Goal: Task Accomplishment & Management: Use online tool/utility

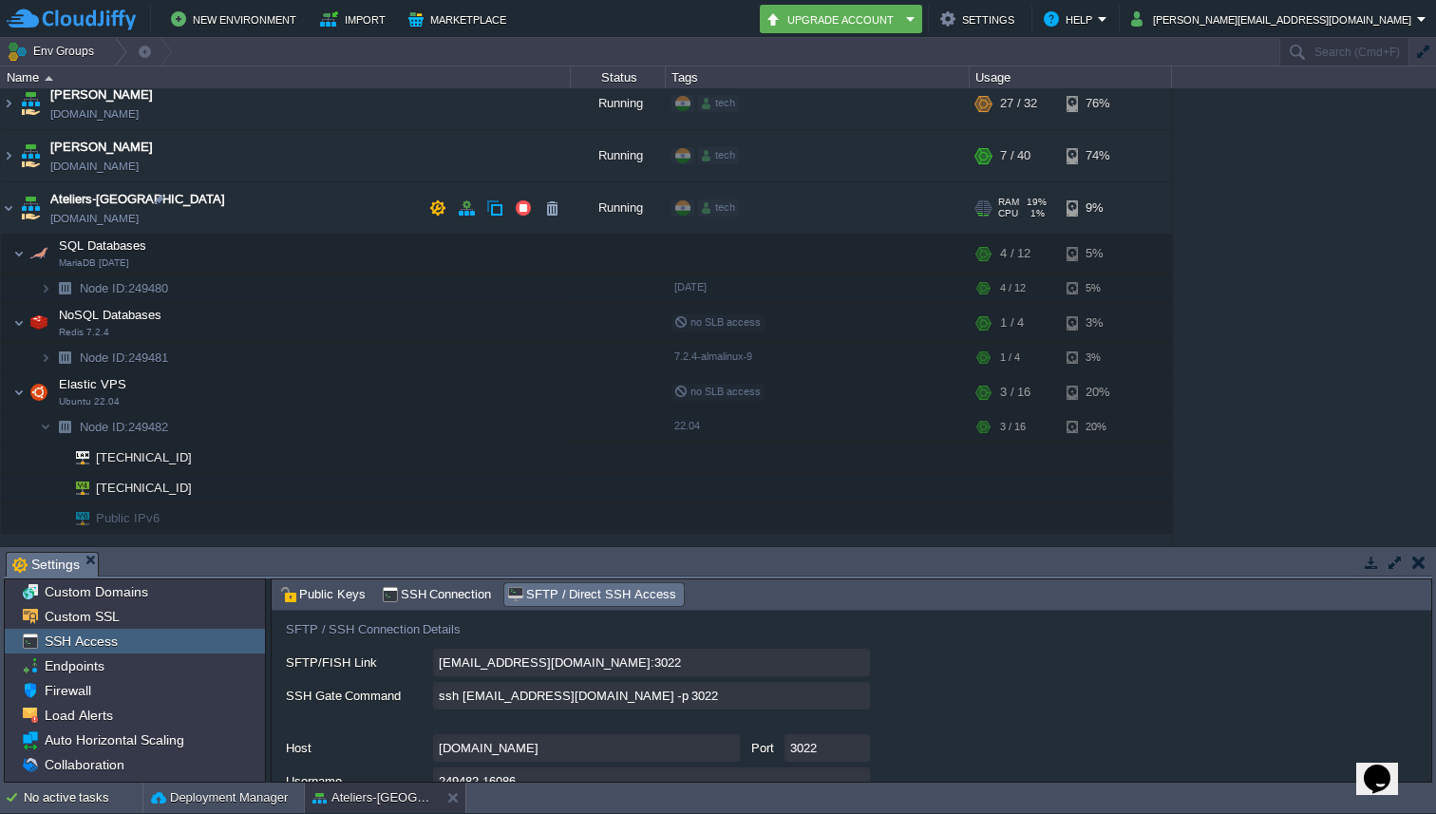
scroll to position [351, 0]
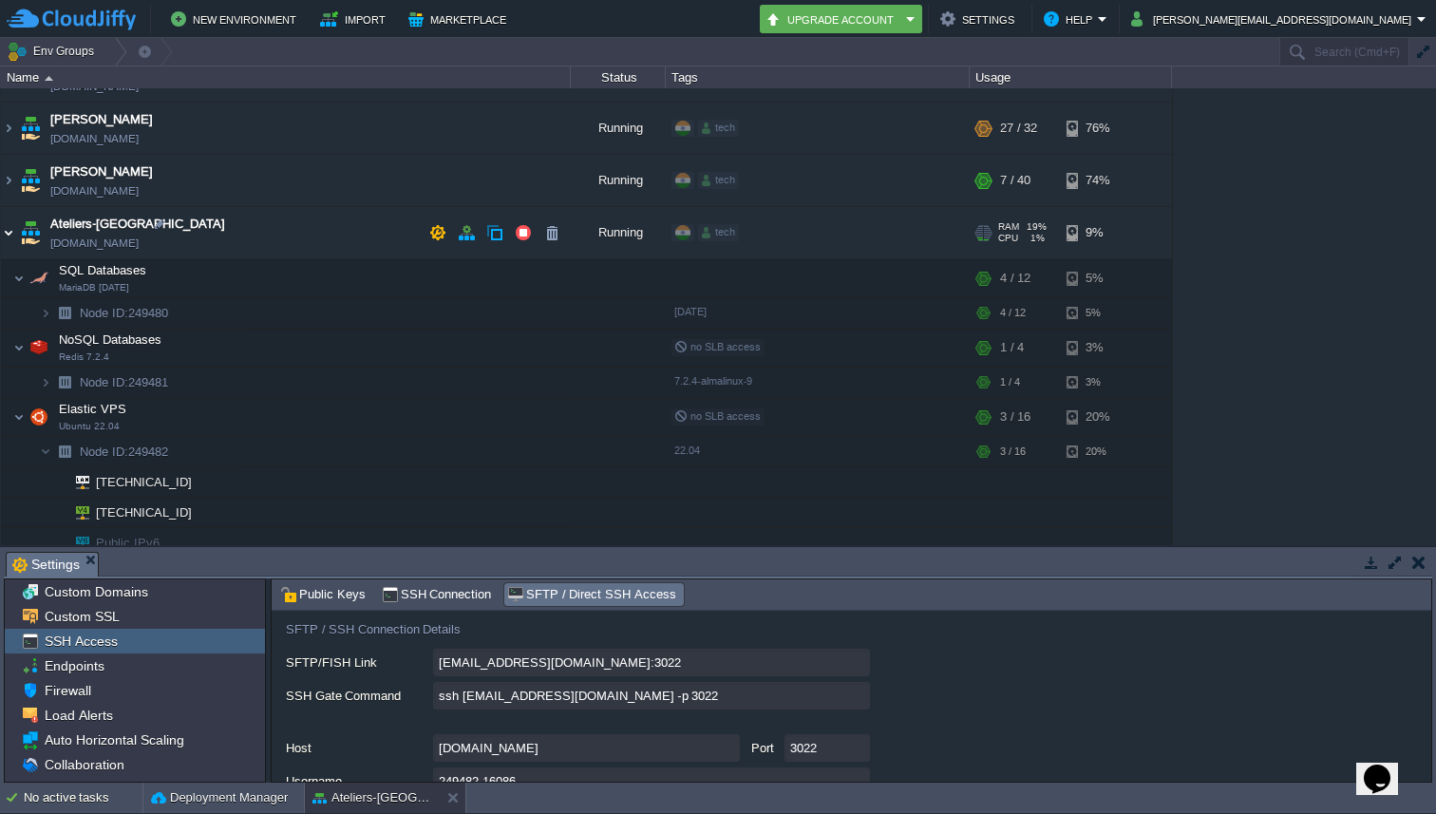
click at [15, 229] on img at bounding box center [8, 232] width 15 height 51
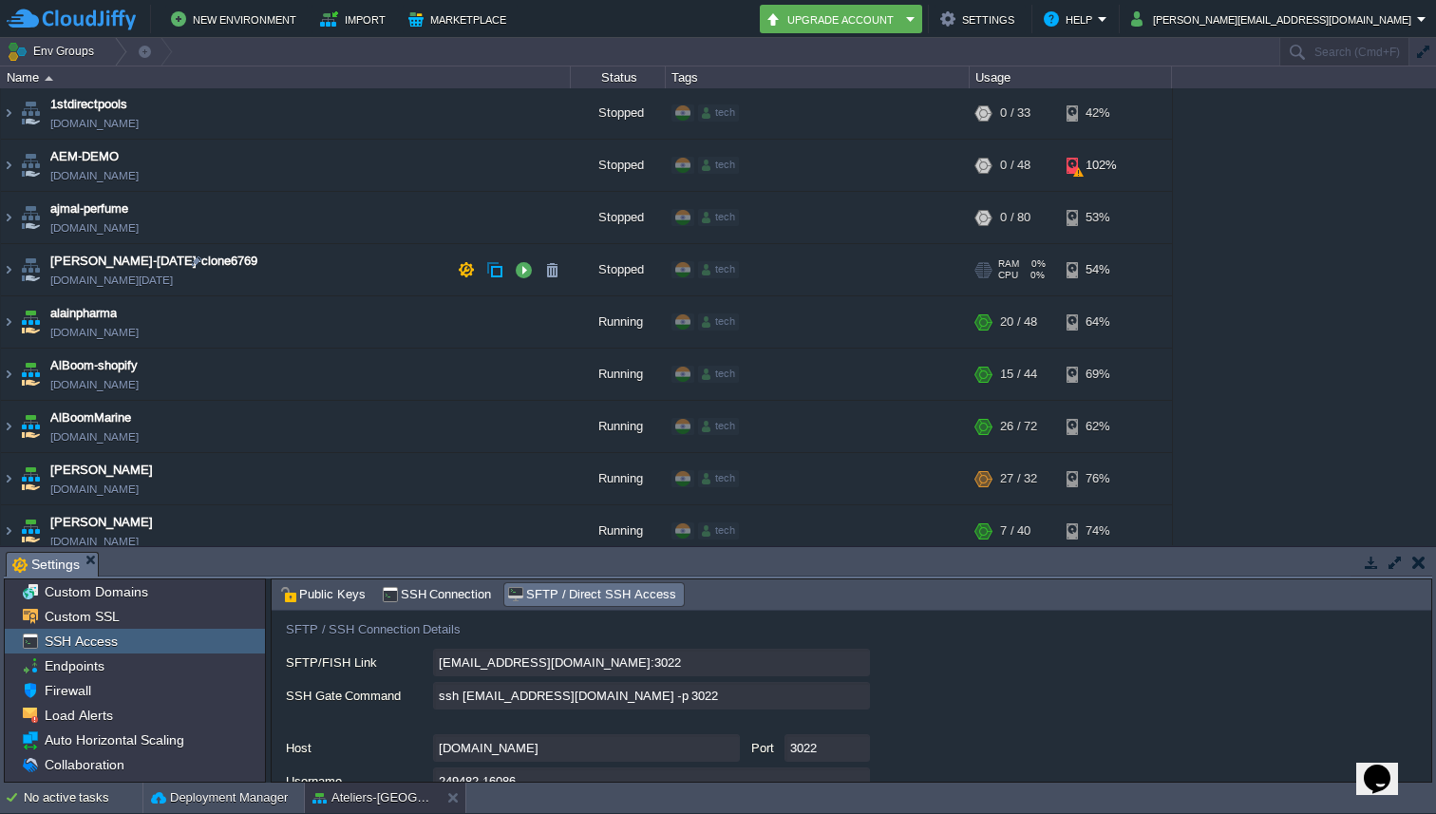
scroll to position [0, 0]
click at [14, 215] on img at bounding box center [8, 218] width 15 height 51
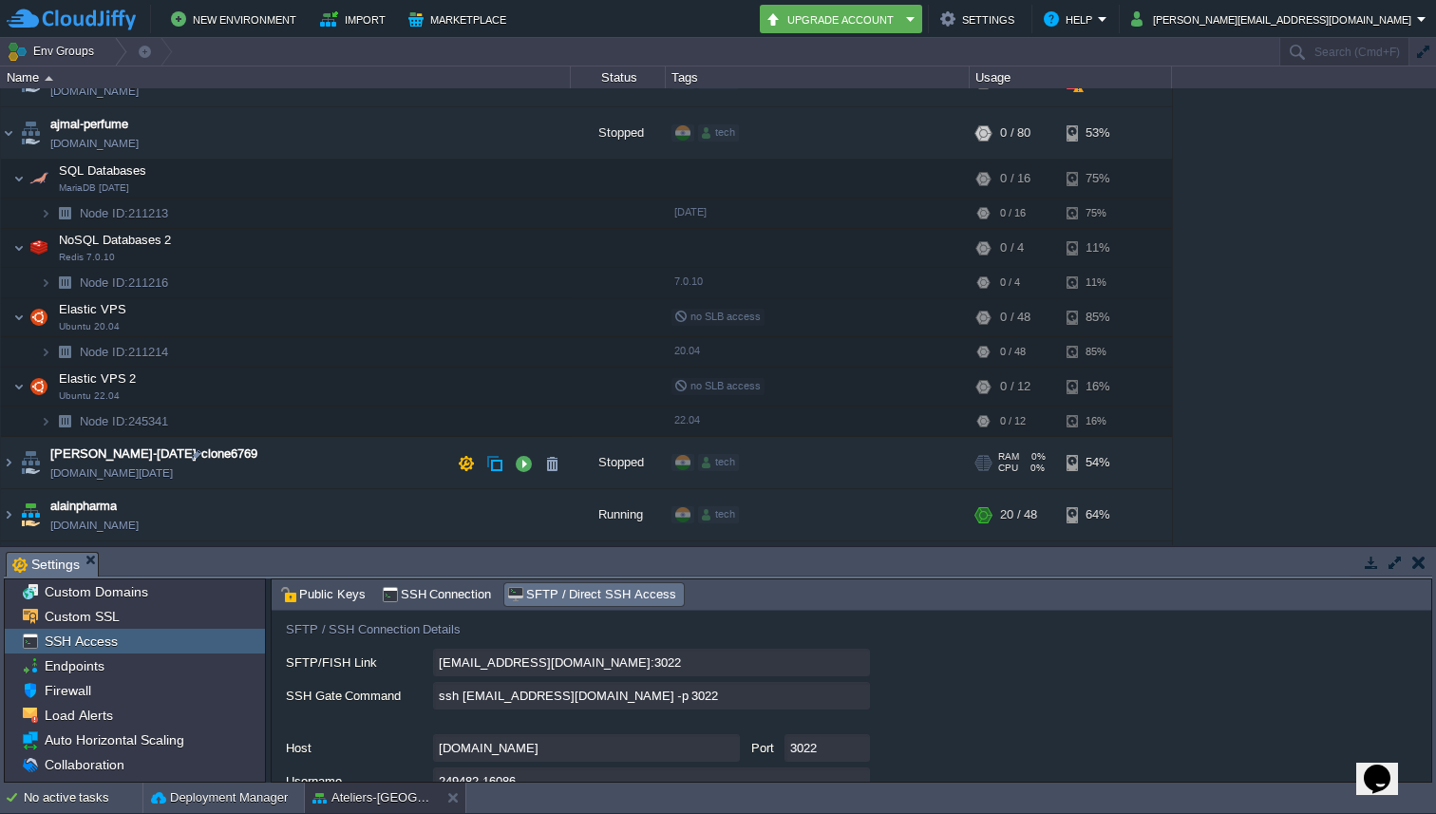
scroll to position [99, 0]
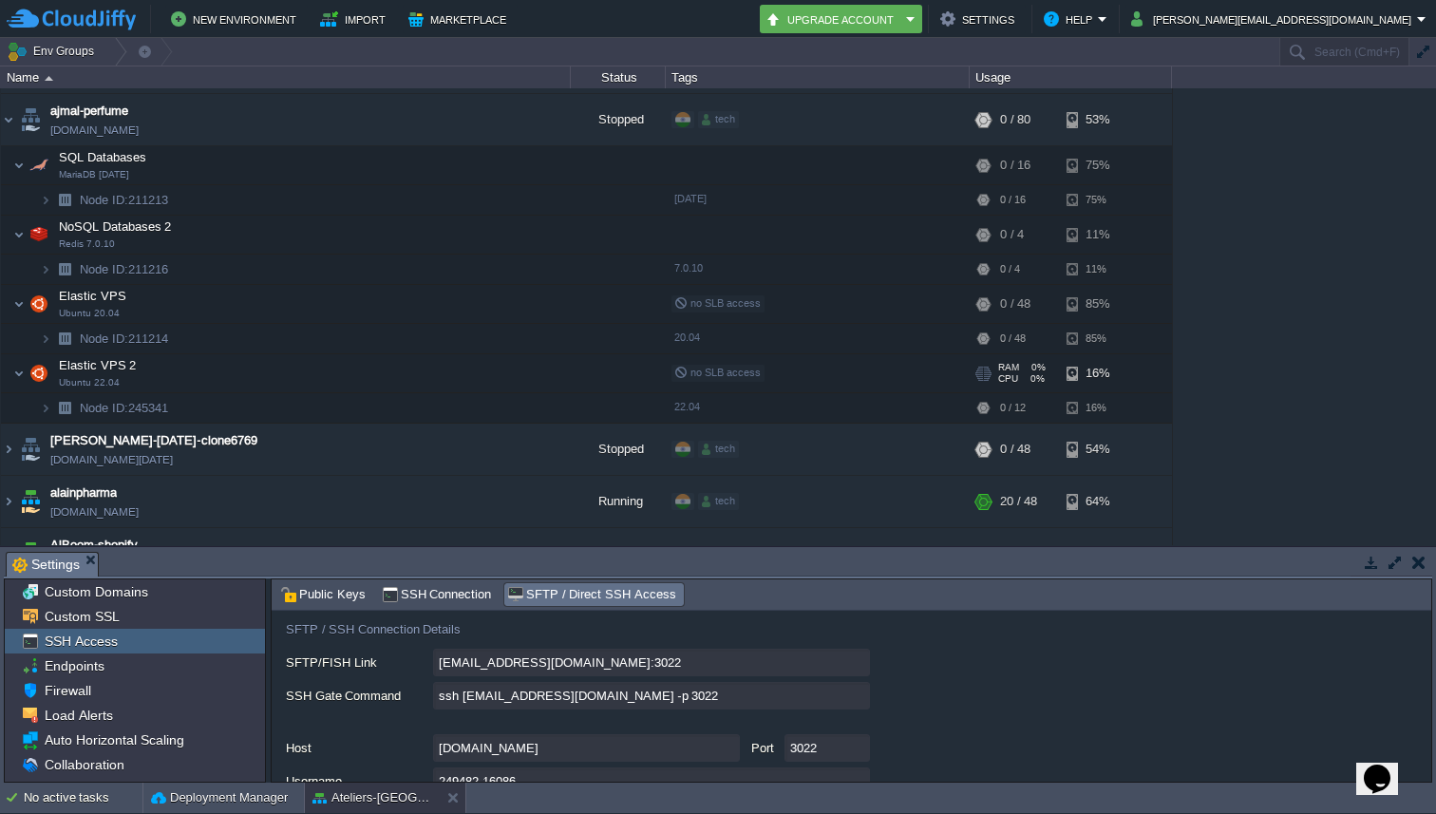
click at [344, 378] on td "Elastic VPS 2 Ubuntu 22.04" at bounding box center [286, 373] width 570 height 39
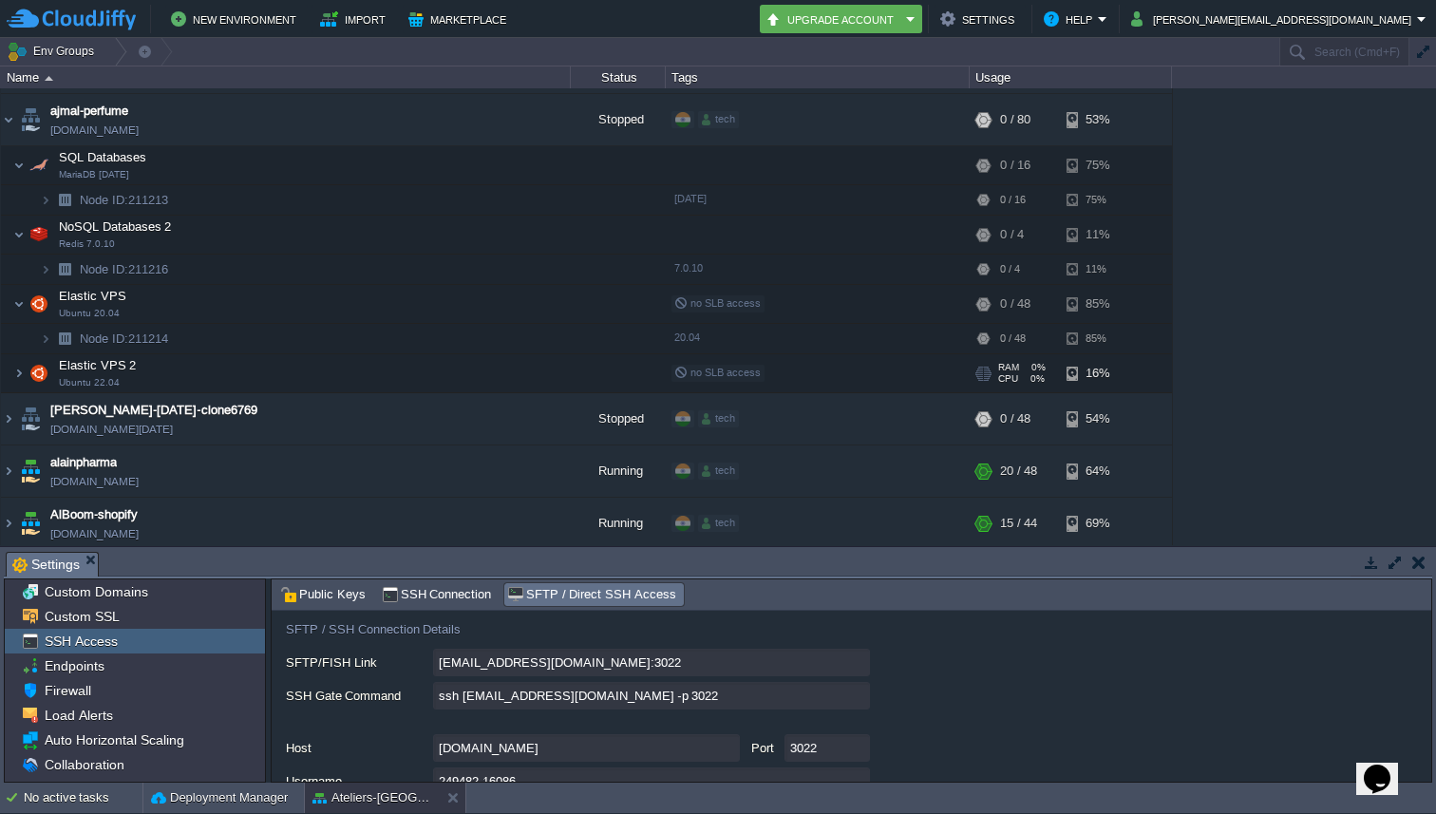
click at [344, 378] on td "Elastic VPS 2 Ubuntu 22.04" at bounding box center [286, 373] width 570 height 39
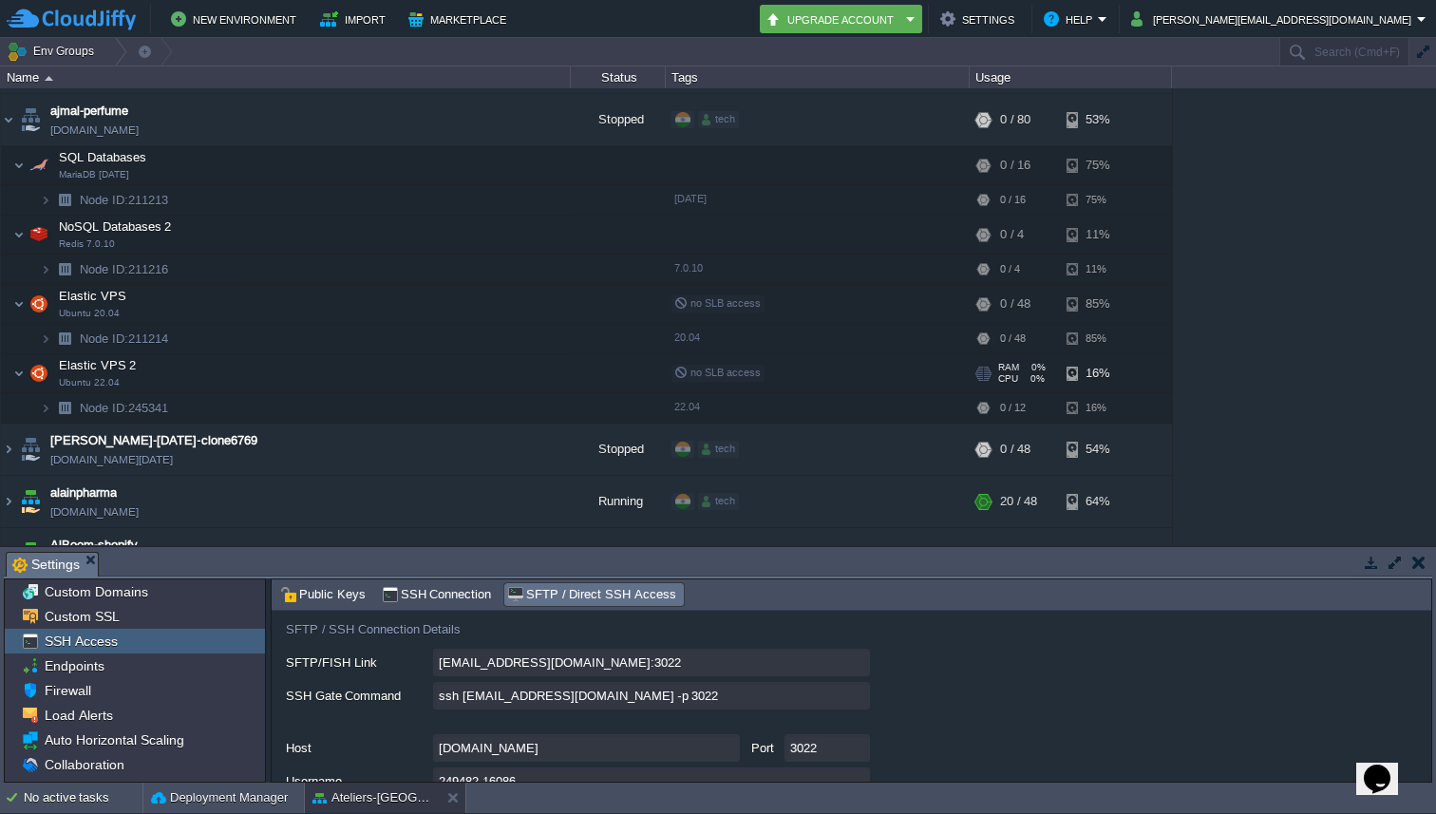
click at [365, 371] on td "Elastic VPS 2 Ubuntu 22.04" at bounding box center [286, 373] width 570 height 39
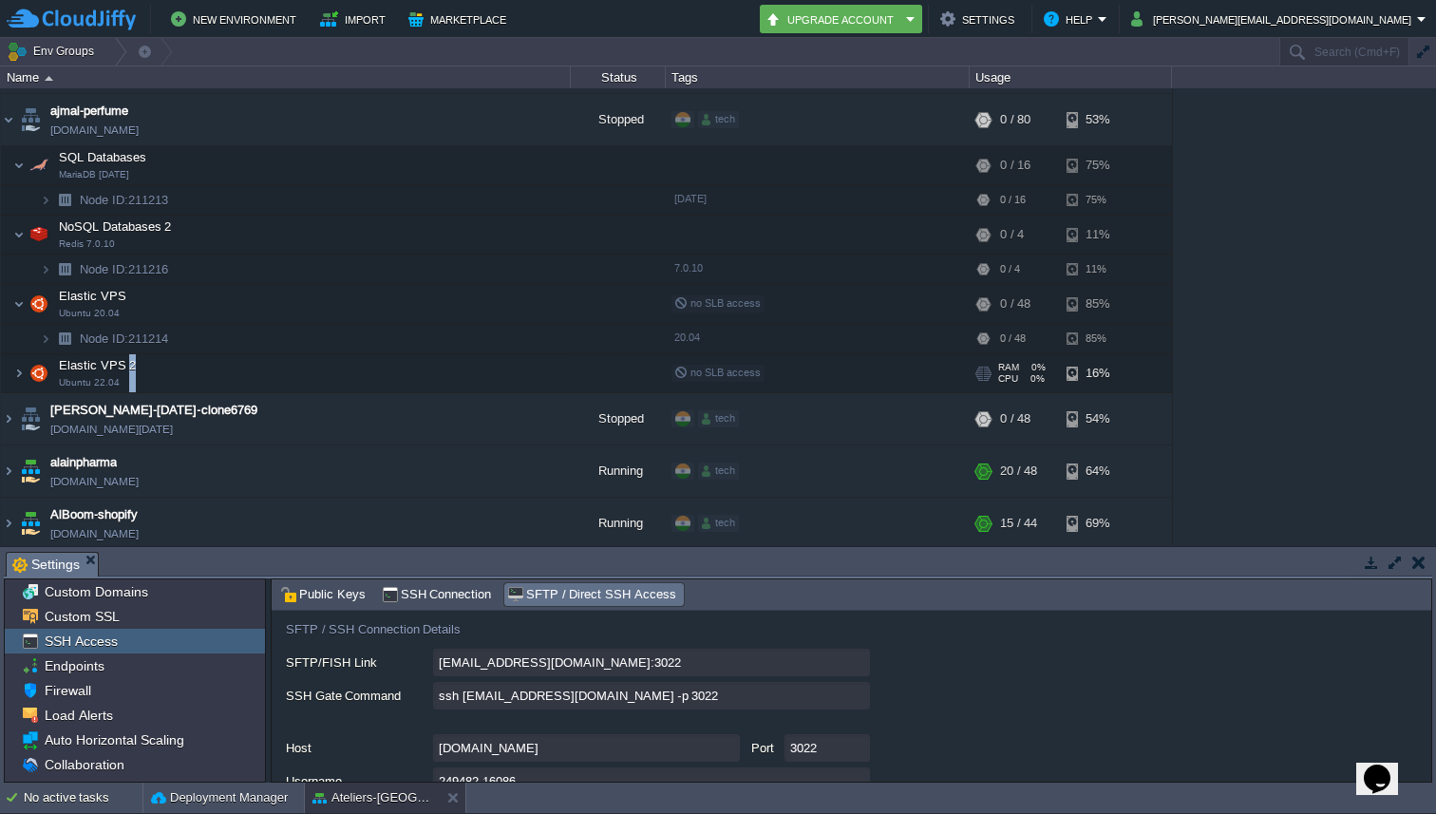
click at [365, 371] on td "Elastic VPS 2 Ubuntu 22.04" at bounding box center [286, 373] width 570 height 39
click at [272, 355] on td "Elastic VPS 2 Ubuntu 22.04" at bounding box center [286, 373] width 570 height 39
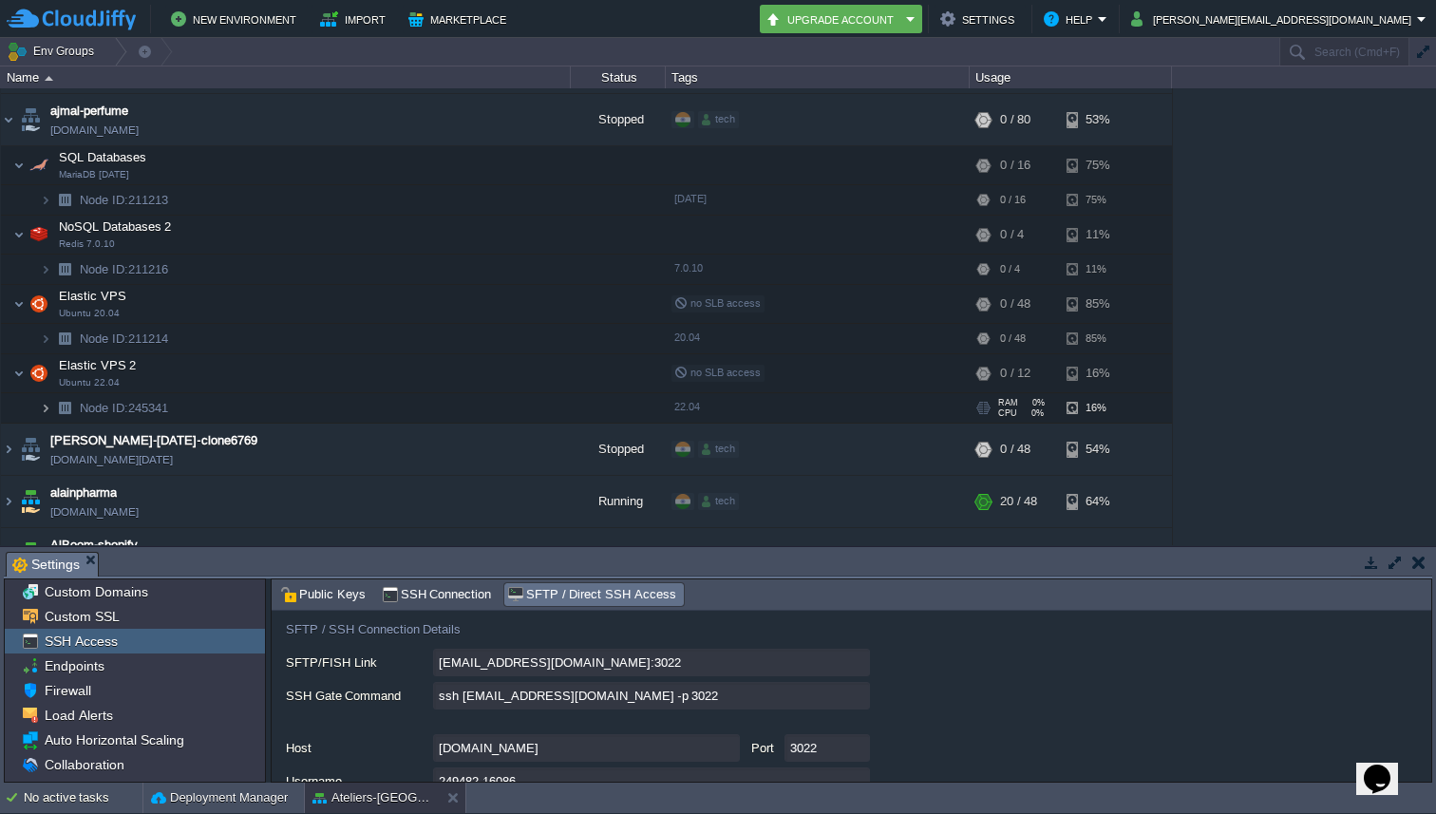
click at [41, 396] on img at bounding box center [45, 407] width 11 height 29
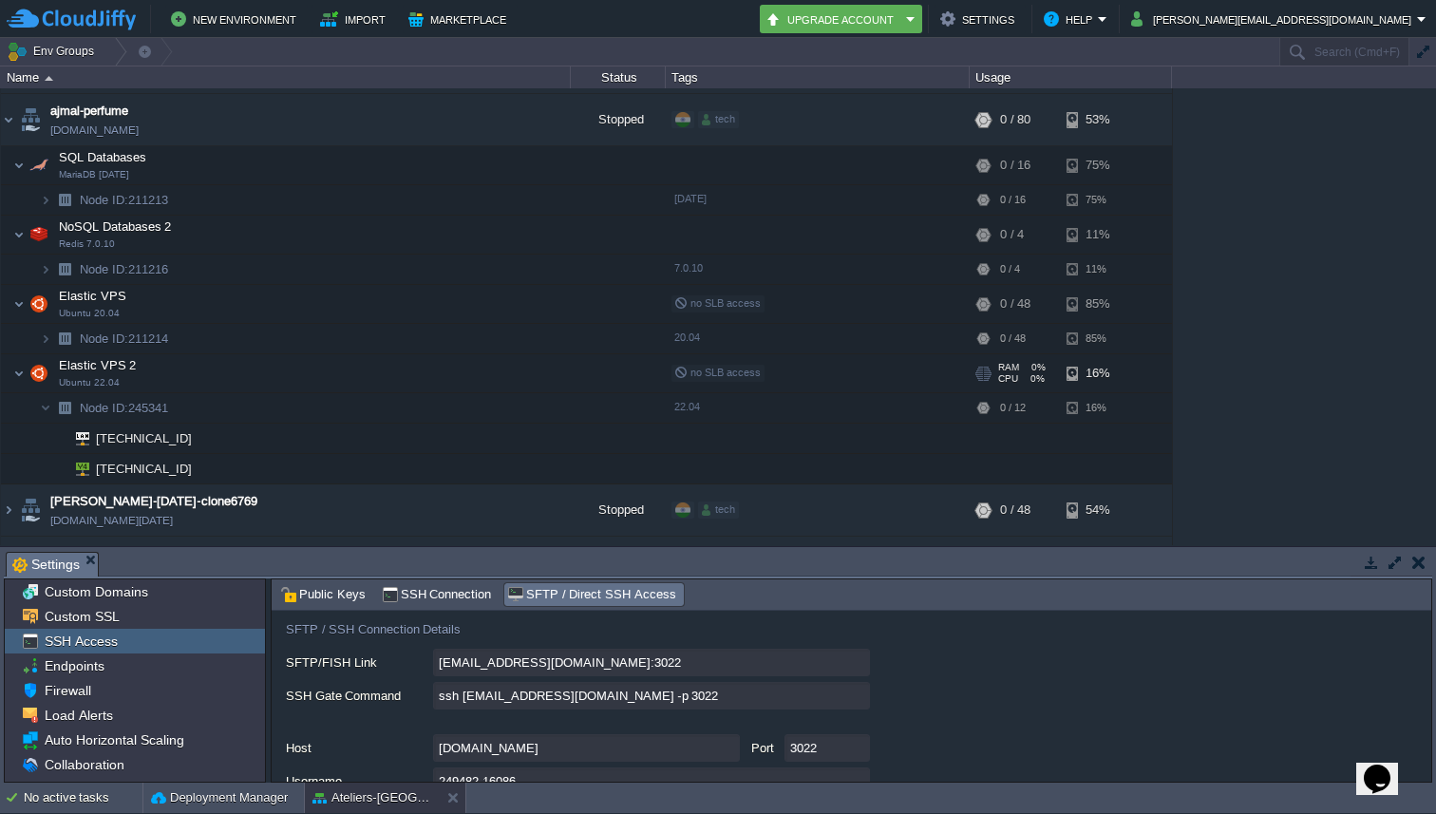
click at [312, 369] on td "Elastic VPS 2 Ubuntu 22.04" at bounding box center [286, 373] width 570 height 39
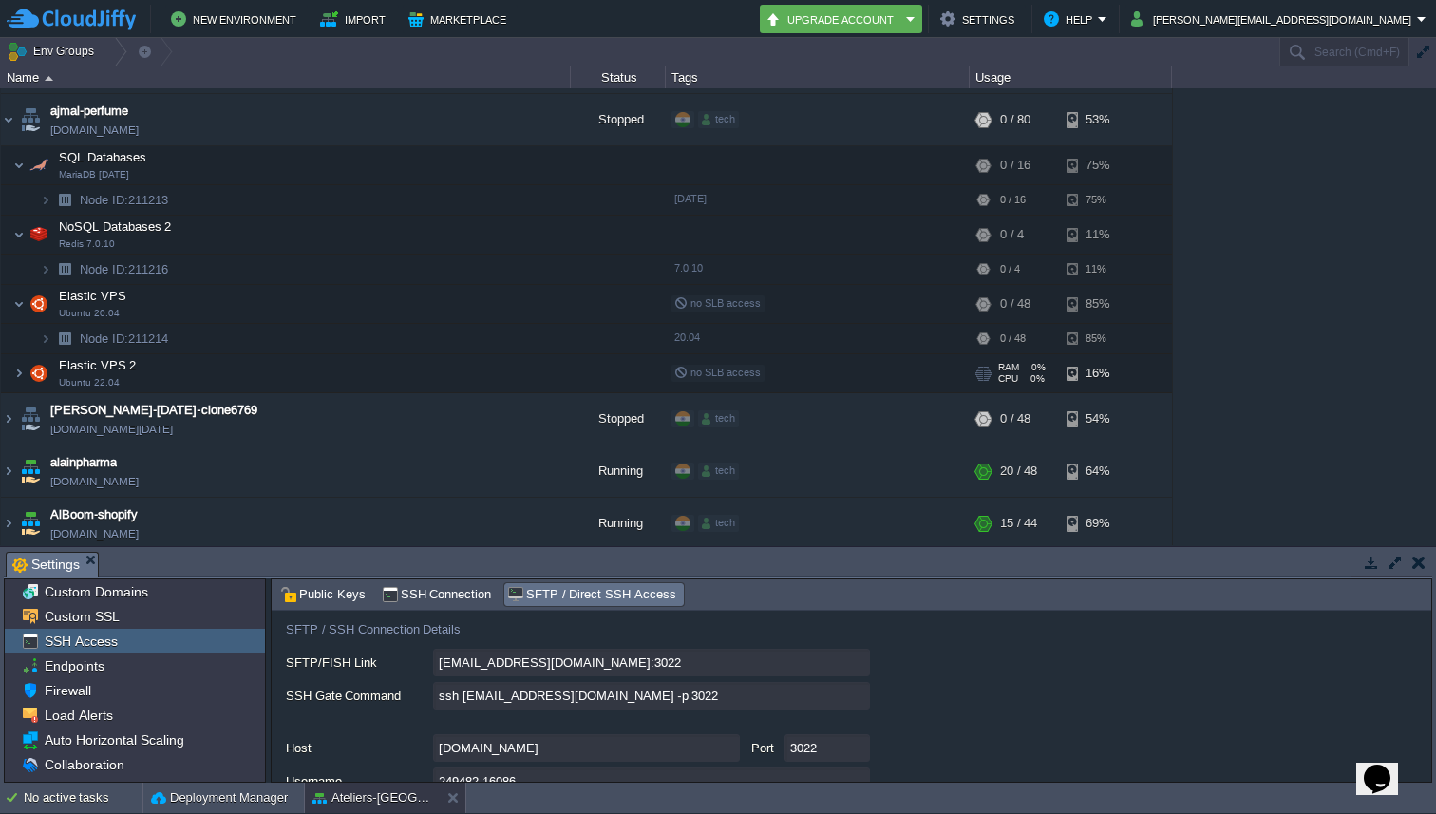
click at [312, 369] on td "Elastic VPS 2 Ubuntu 22.04" at bounding box center [286, 373] width 570 height 39
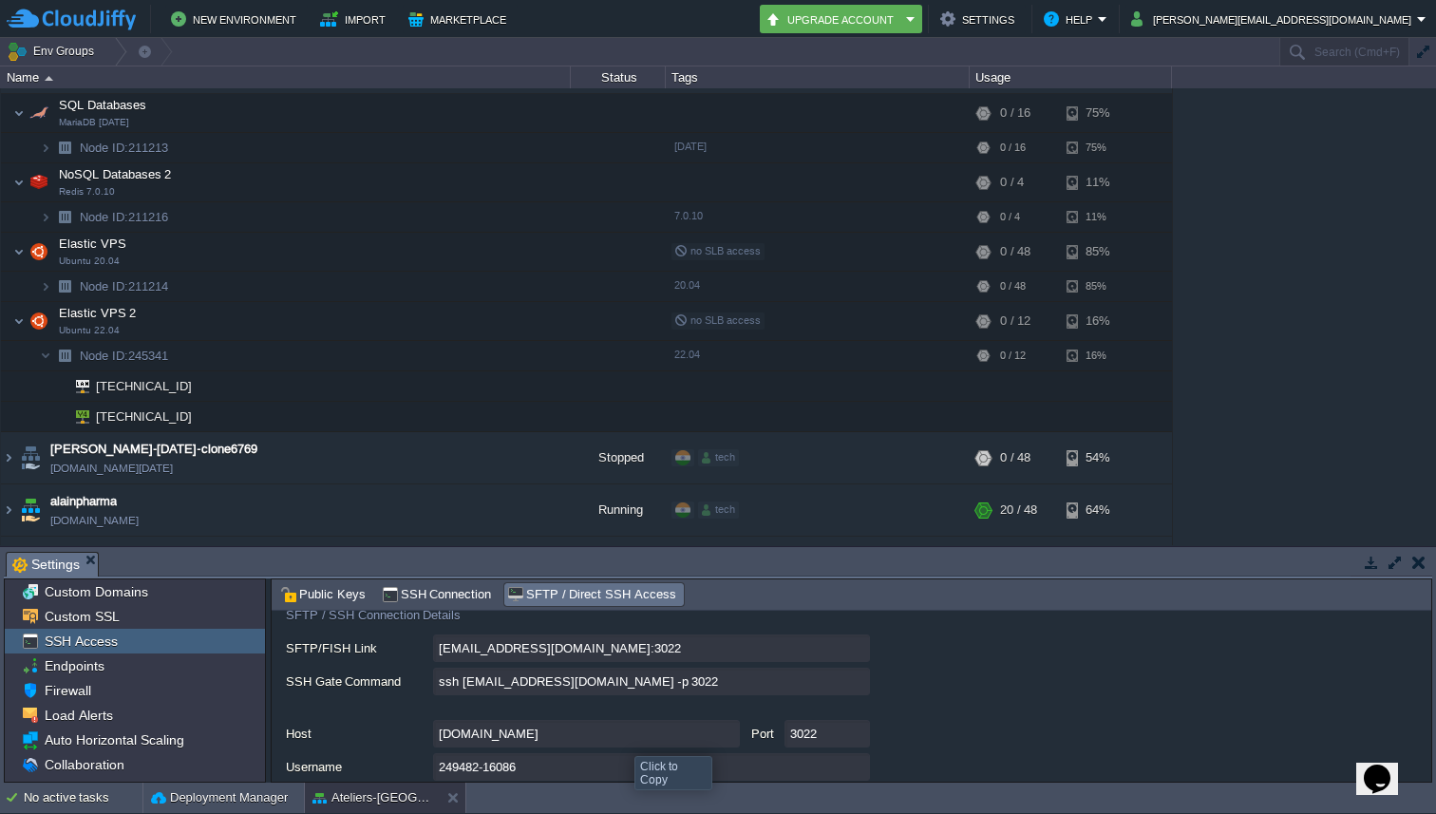
scroll to position [125, 0]
click at [256, 323] on td "Elastic VPS 2 Ubuntu 22.04" at bounding box center [286, 321] width 570 height 39
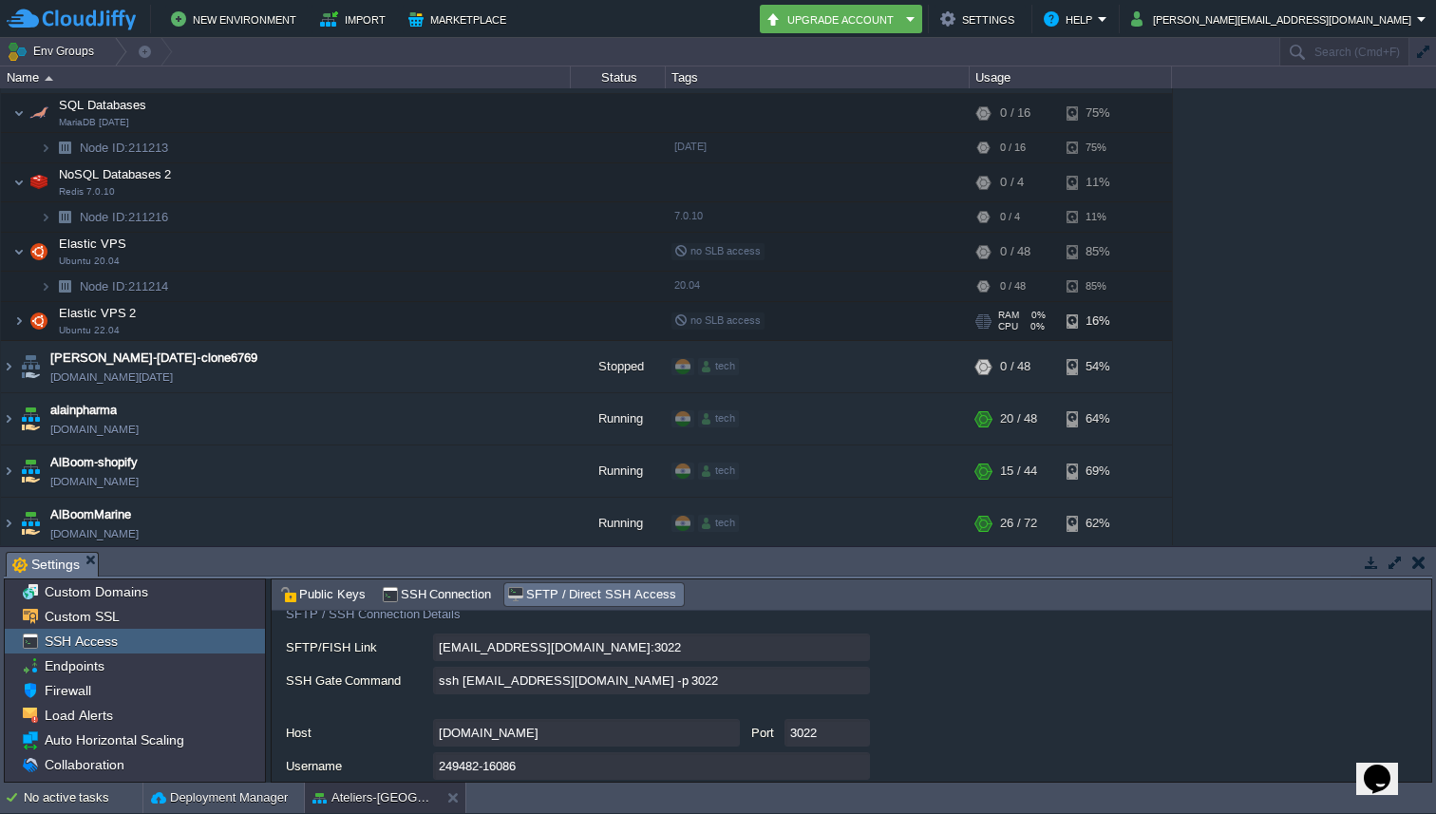
click at [256, 323] on td "Elastic VPS 2 Ubuntu 22.04" at bounding box center [286, 321] width 570 height 39
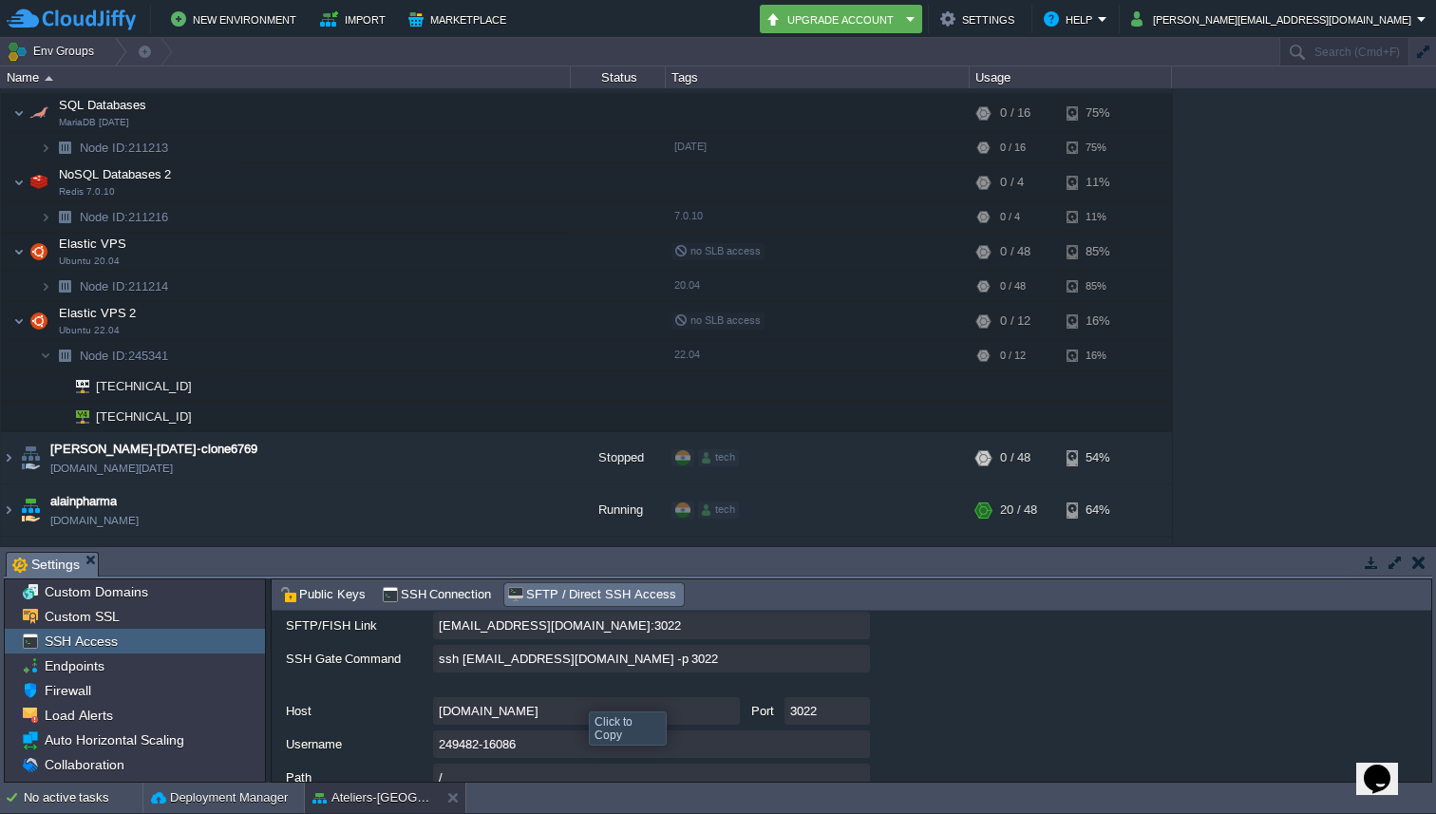
scroll to position [144, 0]
click at [853, 671] on input "ssh [EMAIL_ADDRESS][DOMAIN_NAME] -p 3022" at bounding box center [651, 662] width 437 height 28
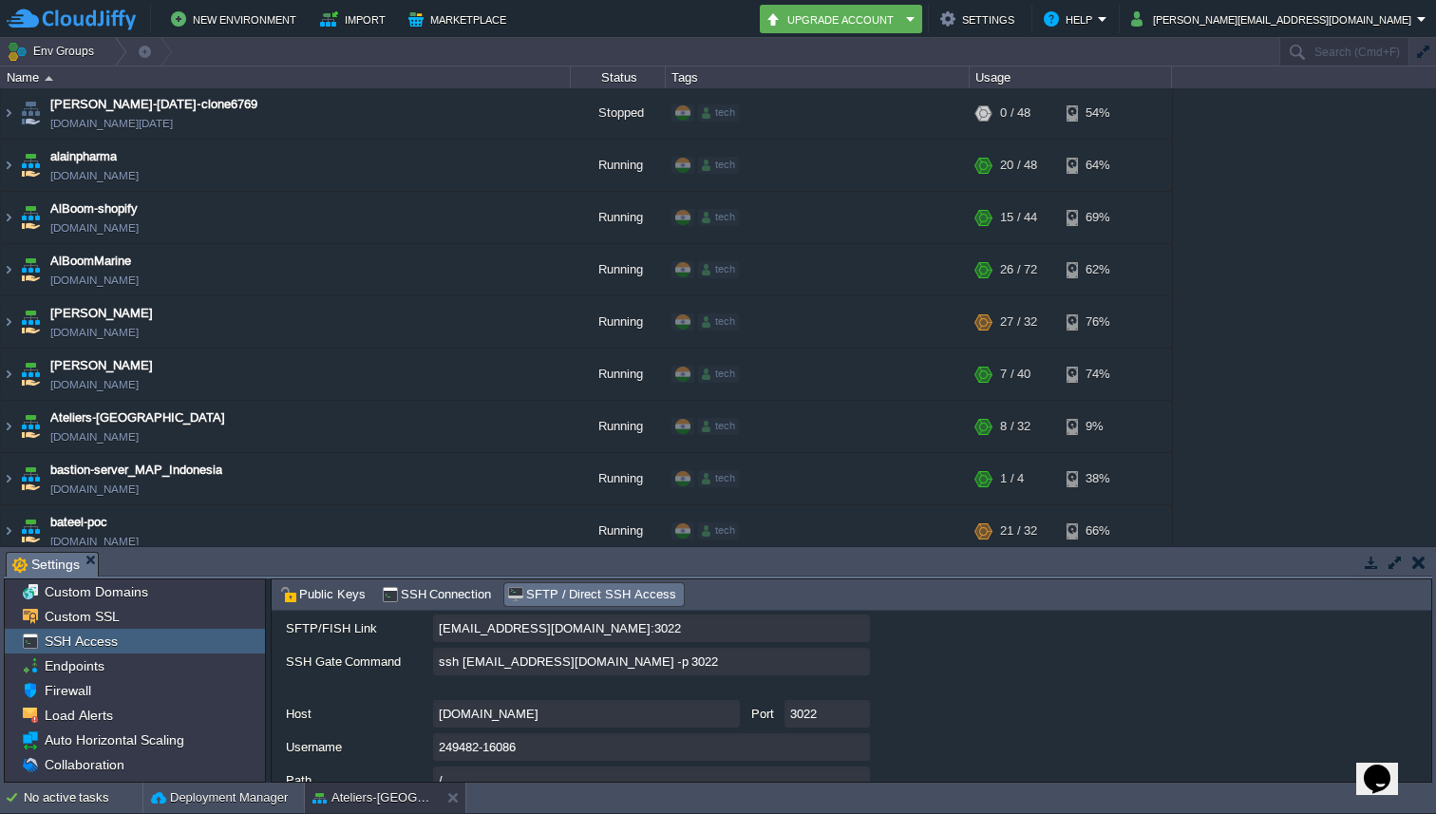
scroll to position [0, 0]
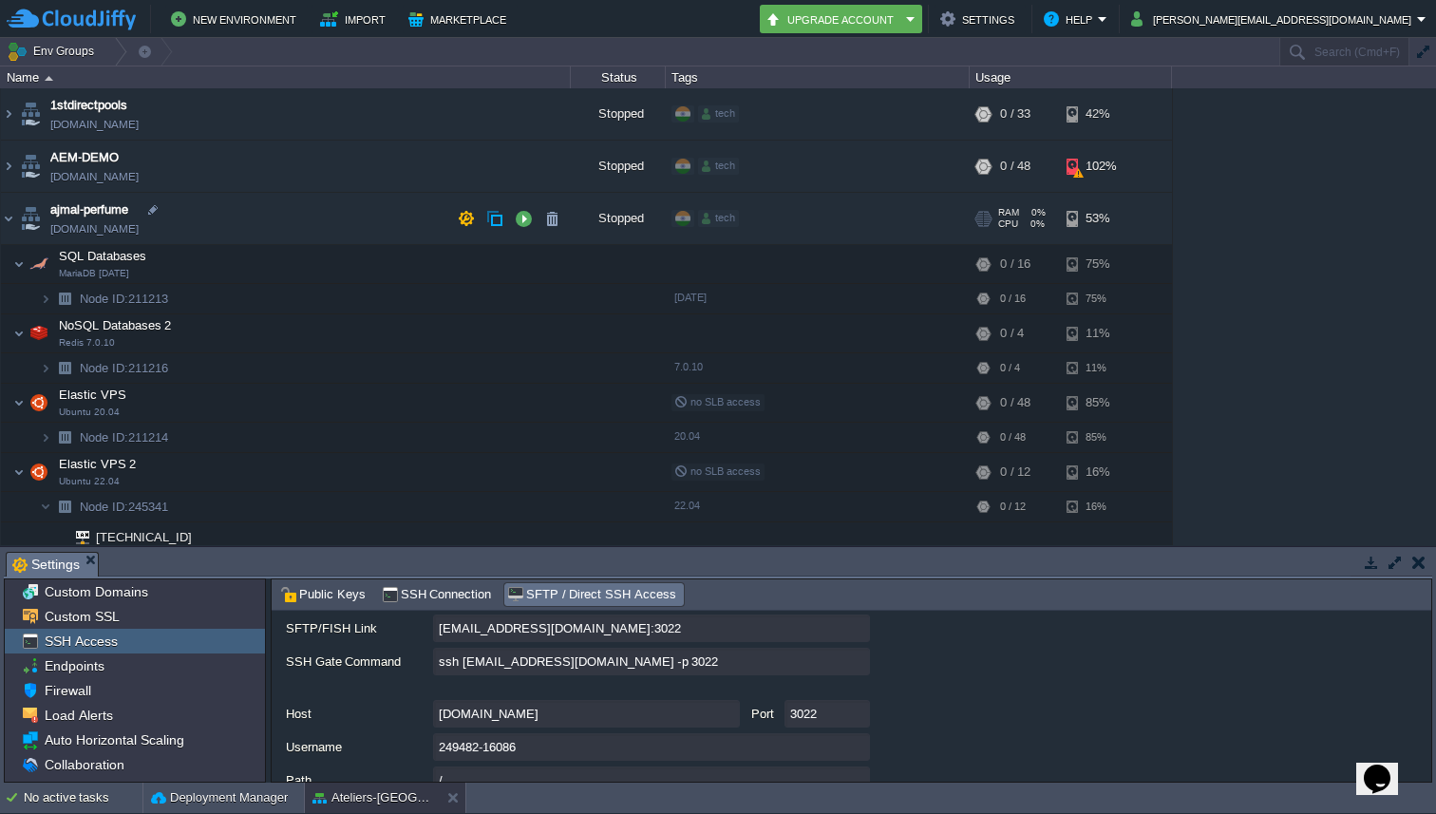
click at [367, 209] on td "ajmal-perfume [DOMAIN_NAME]" at bounding box center [286, 219] width 570 height 52
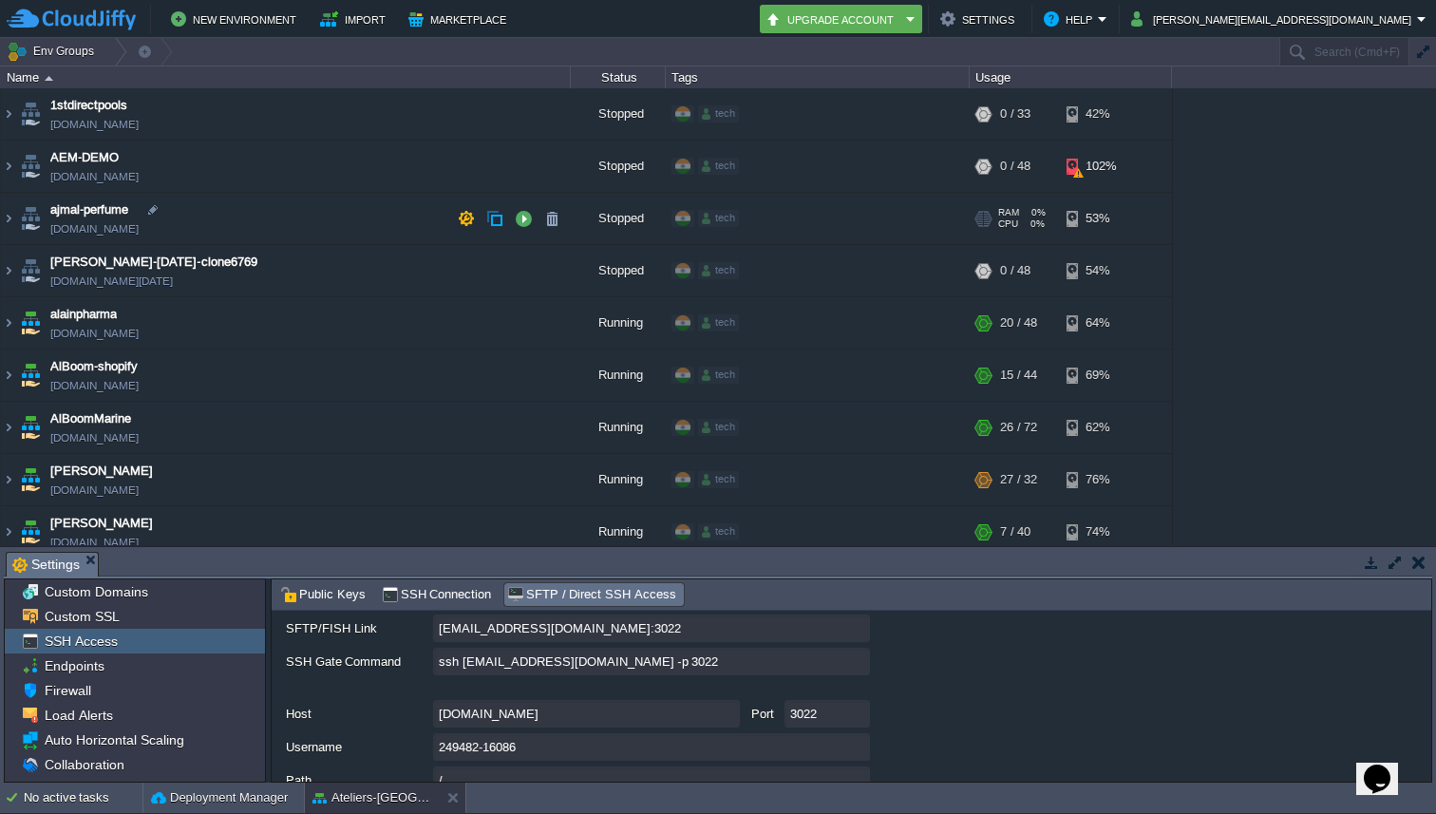
click at [367, 209] on td "ajmal-perfume [DOMAIN_NAME]" at bounding box center [286, 219] width 570 height 52
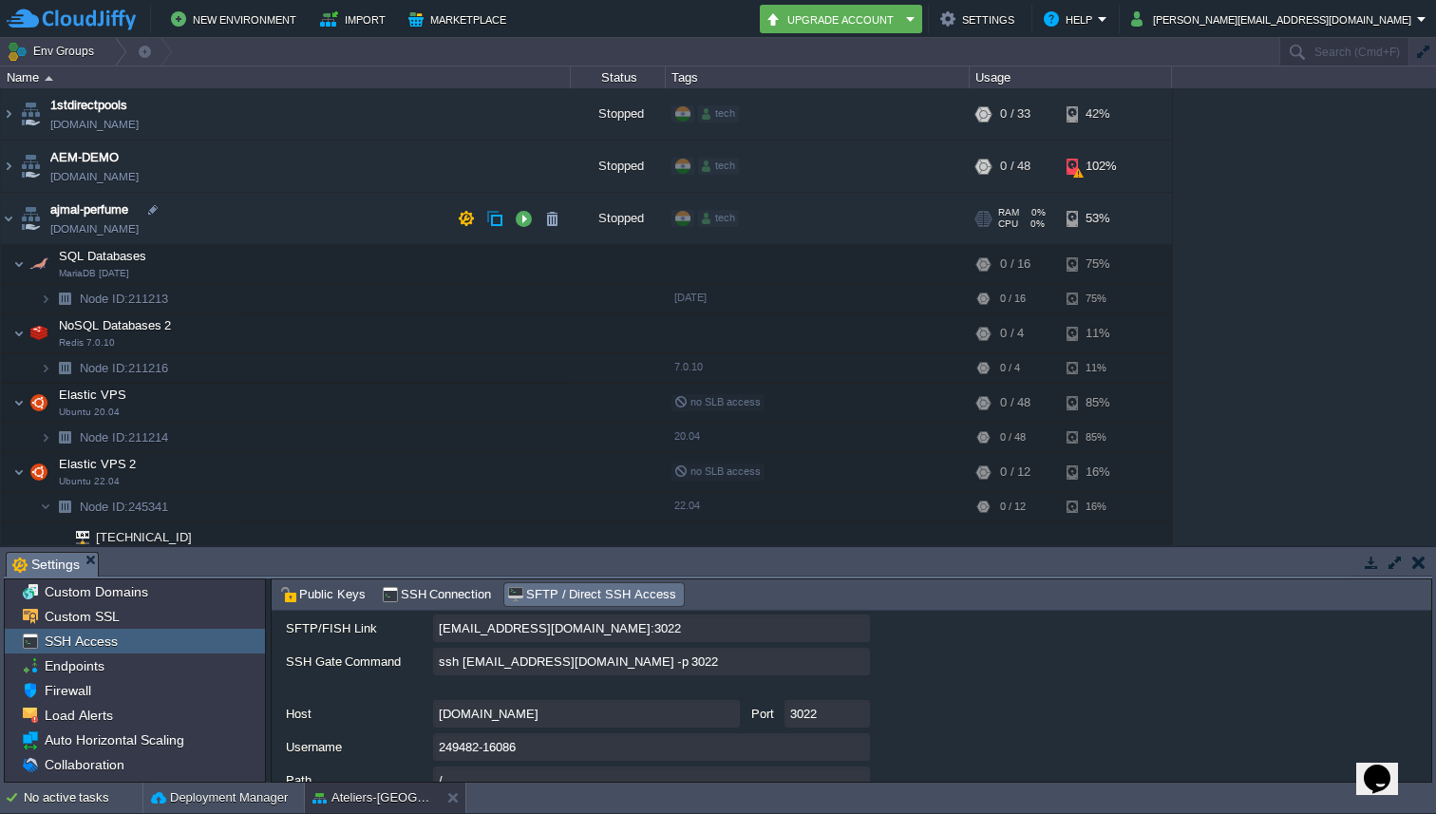
click at [17, 220] on img at bounding box center [30, 218] width 27 height 51
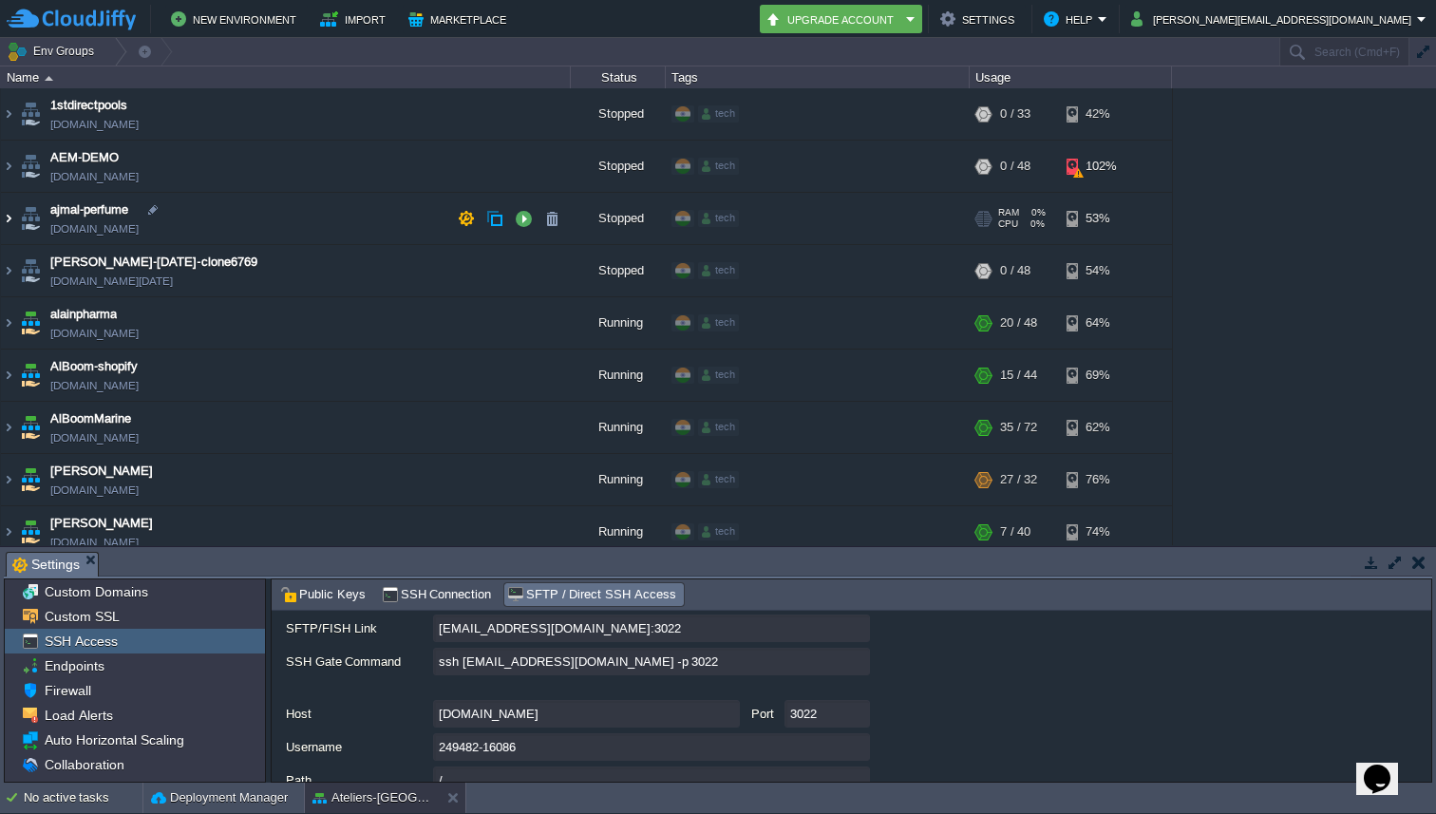
click at [9, 212] on img at bounding box center [8, 218] width 15 height 51
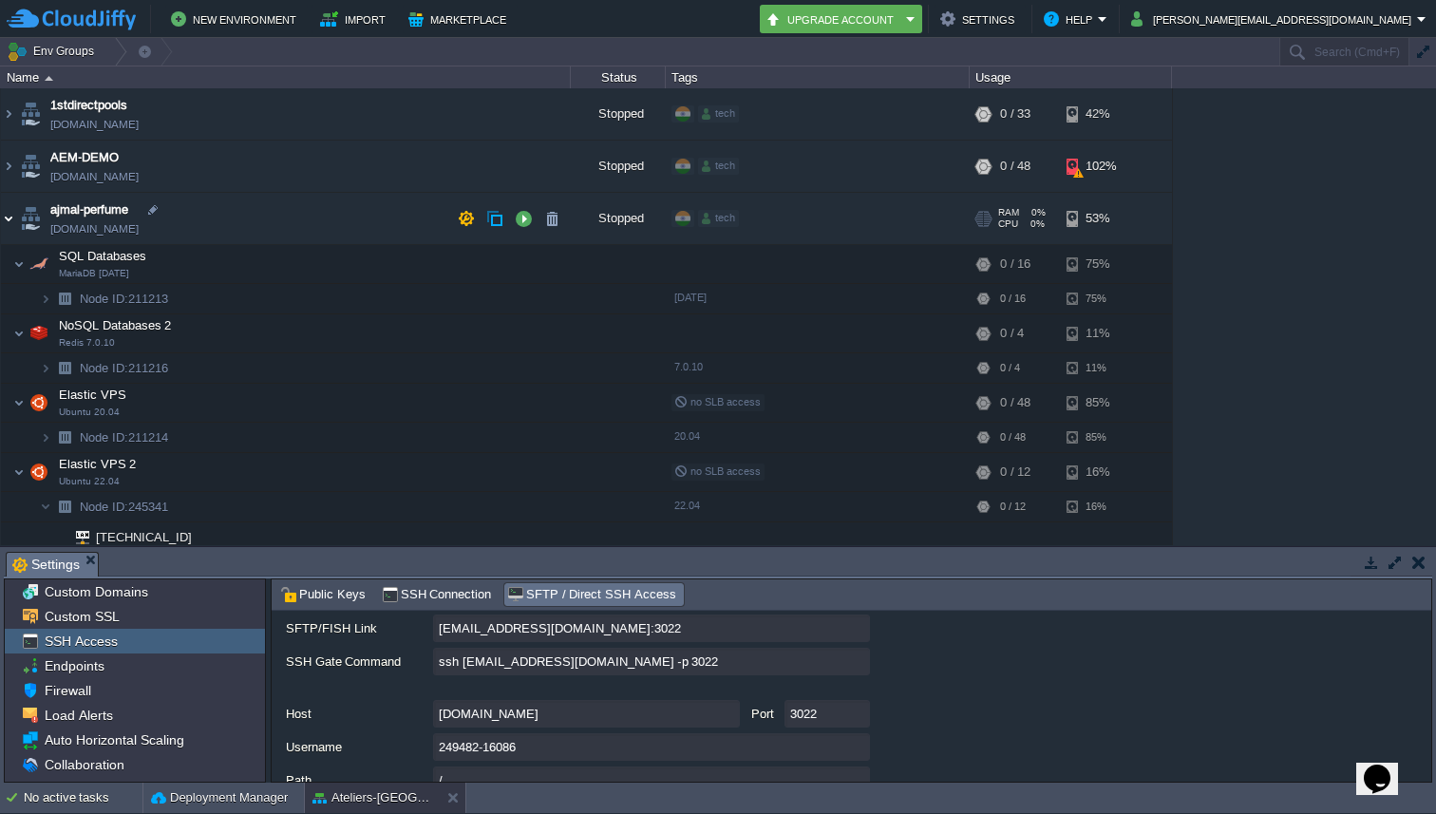
click at [9, 212] on img at bounding box center [8, 218] width 15 height 51
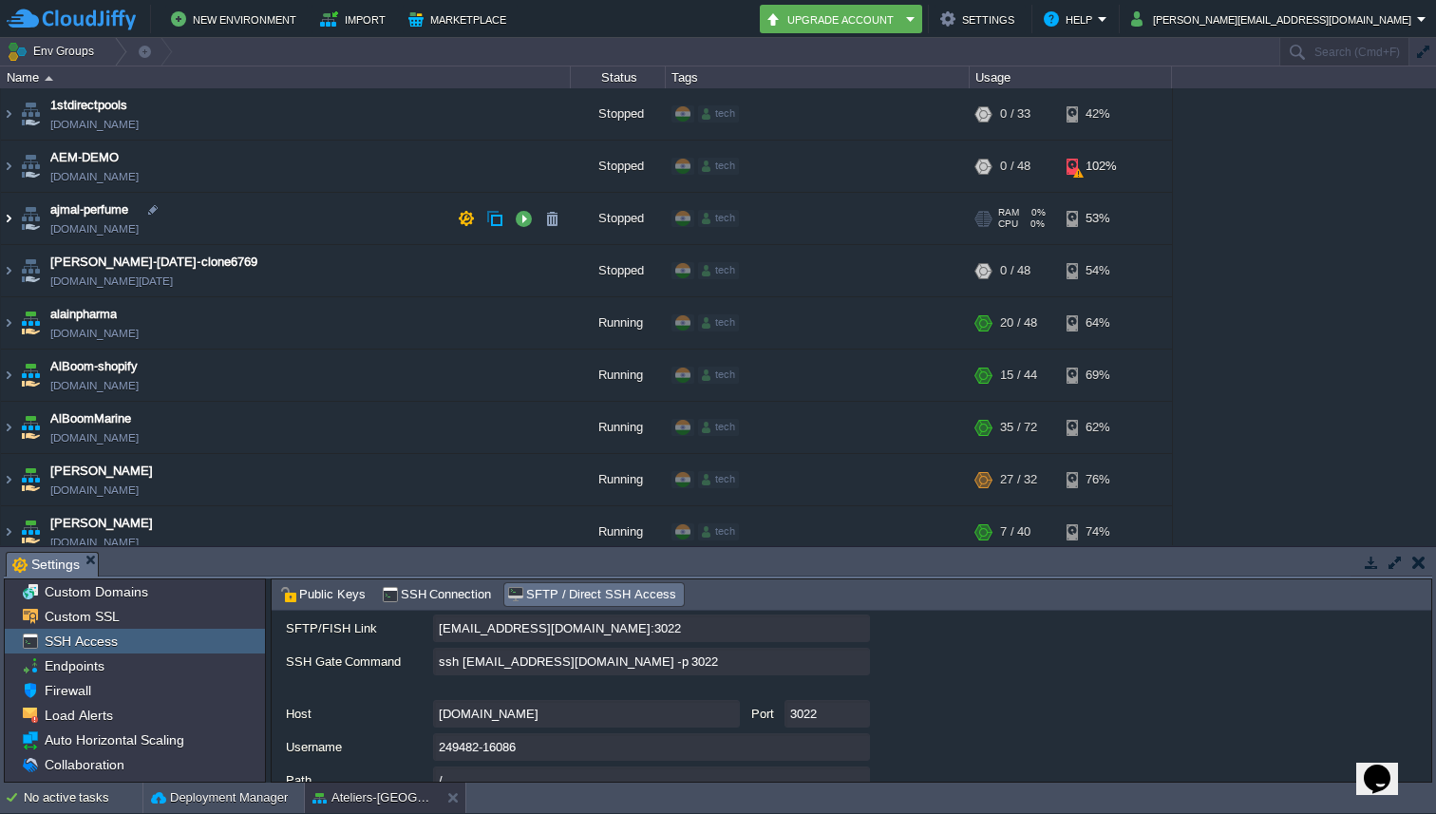
click at [9, 212] on img at bounding box center [8, 218] width 15 height 51
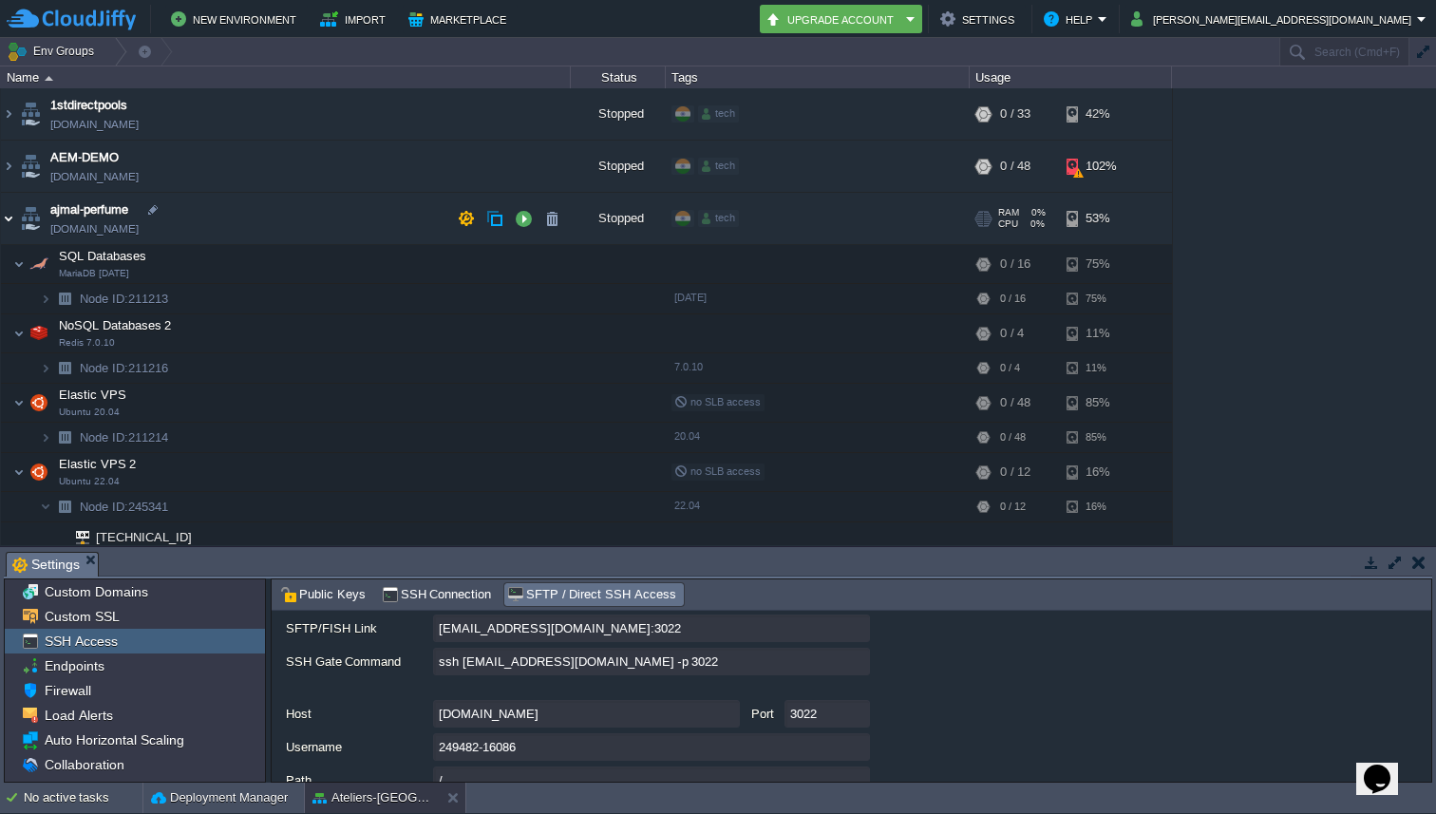
click at [9, 212] on img at bounding box center [8, 218] width 15 height 51
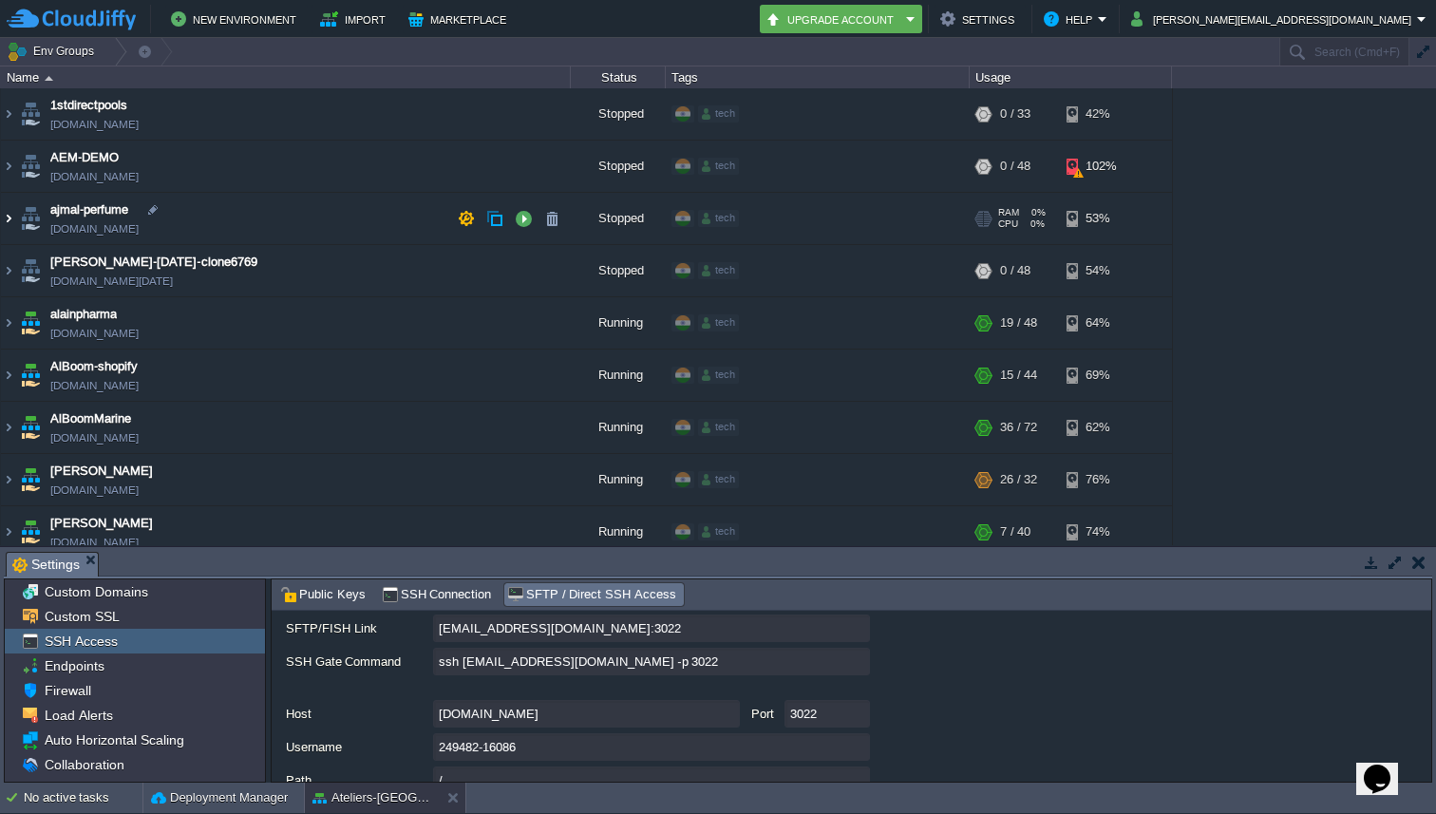
click at [15, 222] on img at bounding box center [8, 218] width 15 height 51
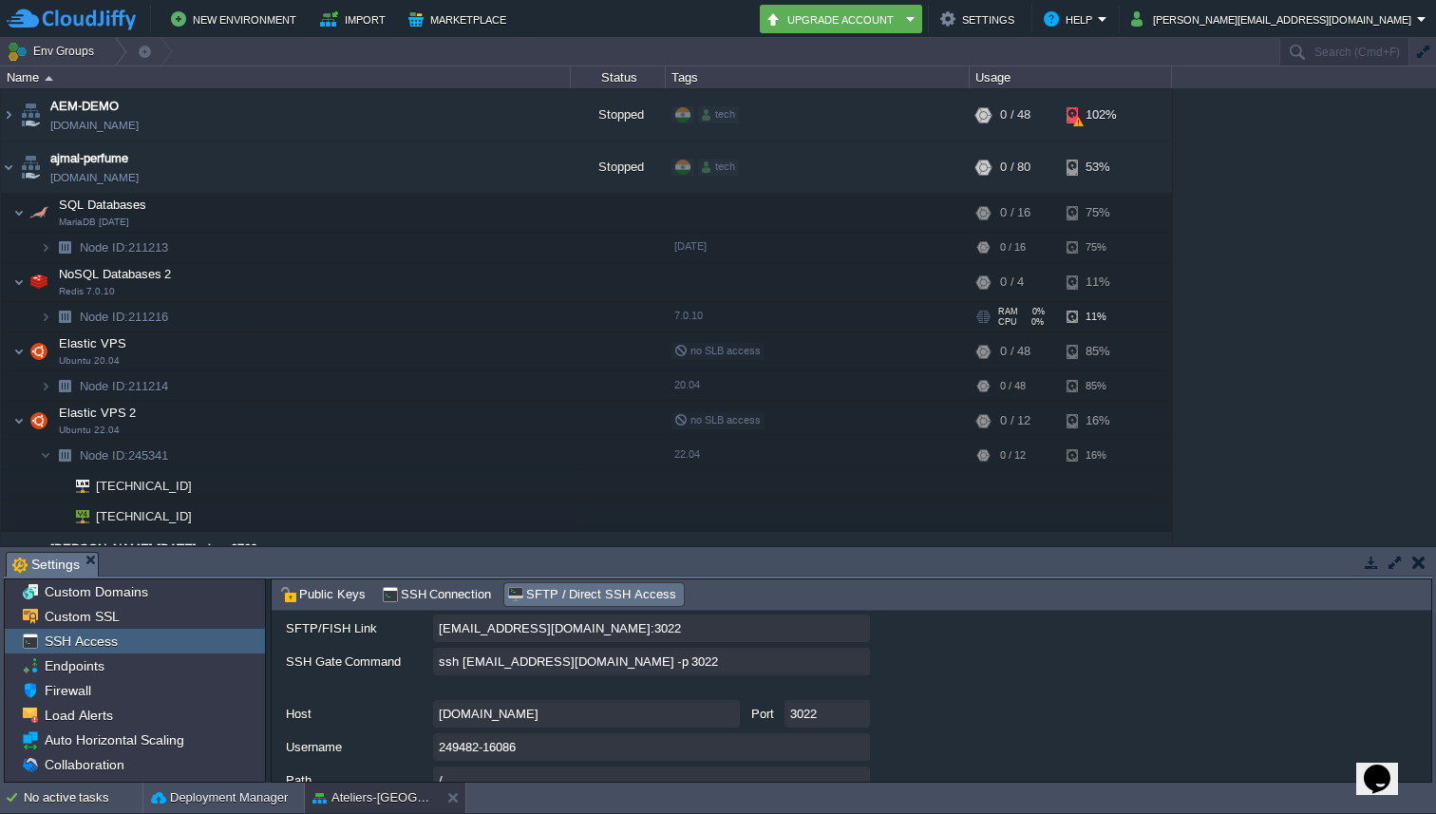
scroll to position [39, 0]
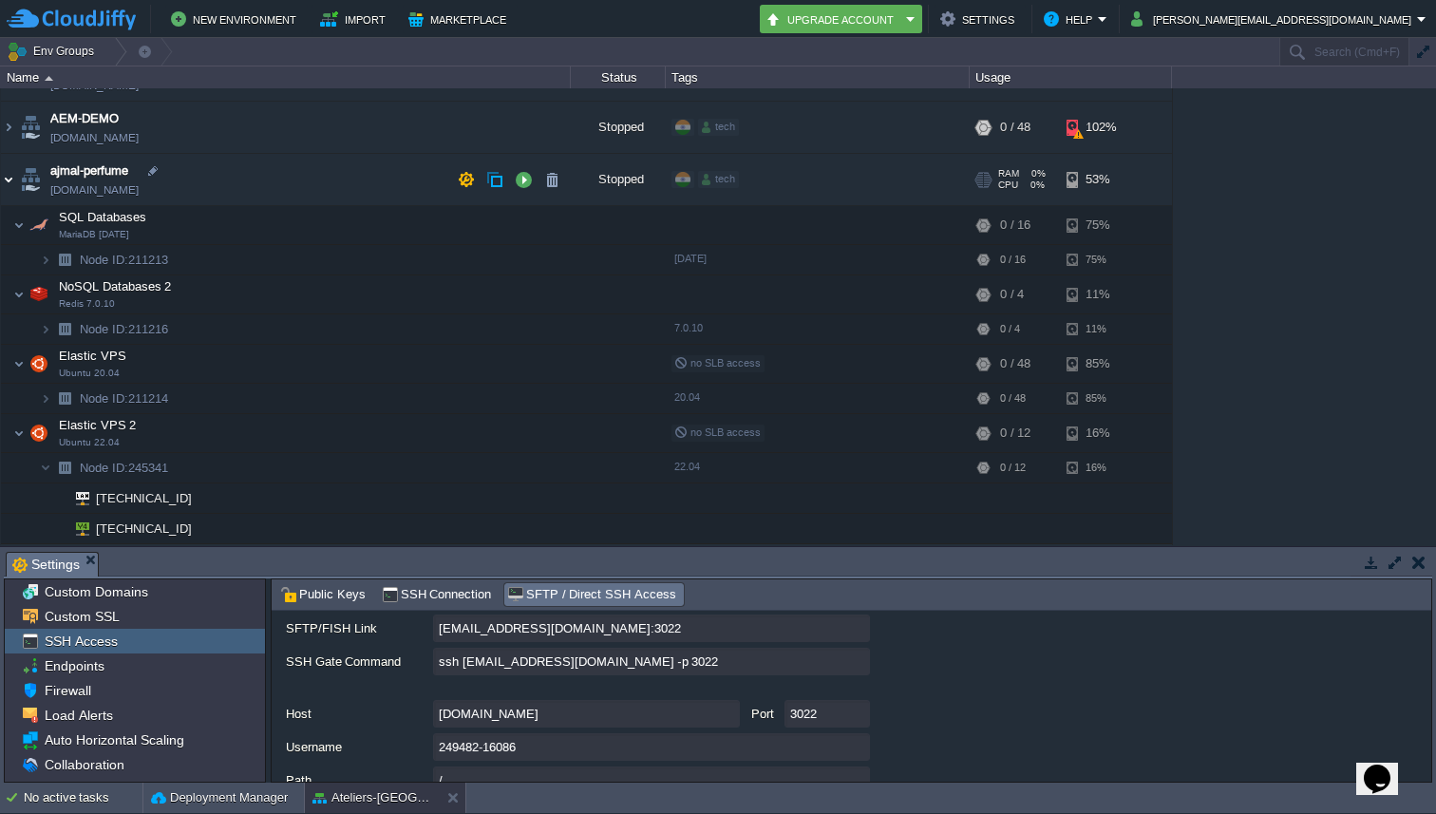
click at [5, 181] on img at bounding box center [8, 179] width 15 height 51
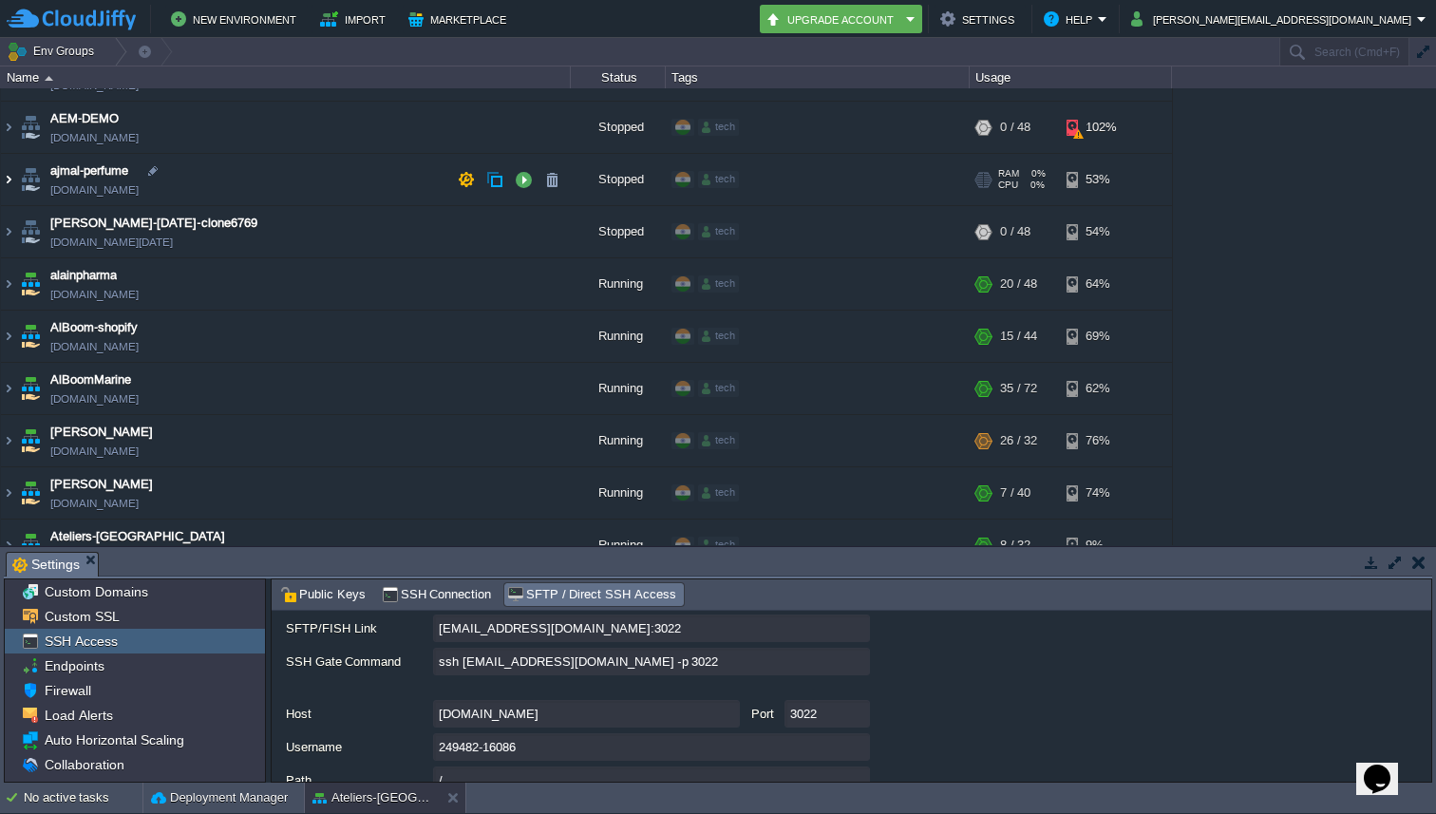
click at [5, 181] on img at bounding box center [8, 179] width 15 height 51
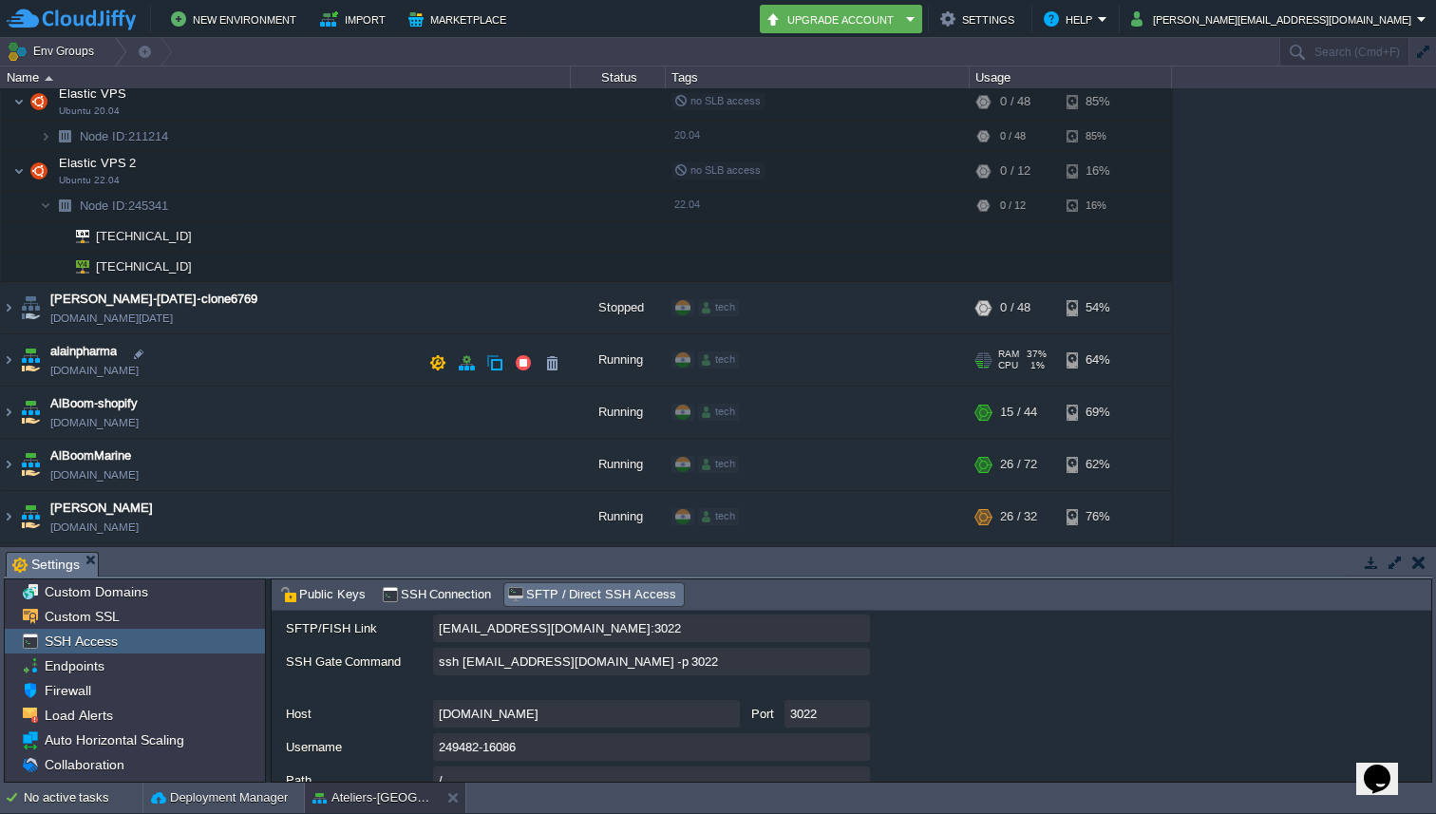
scroll to position [0, 0]
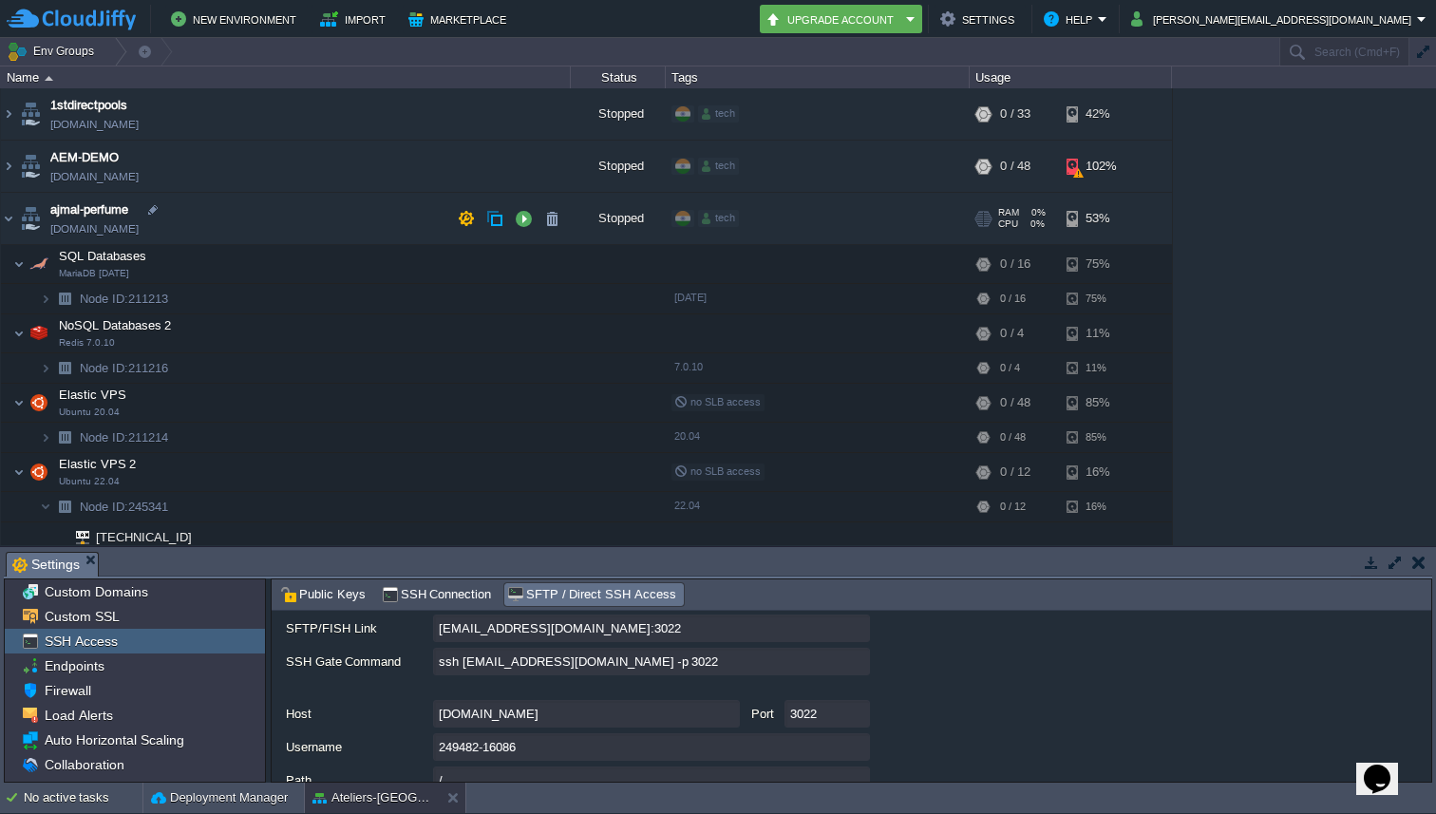
click at [19, 219] on img at bounding box center [30, 218] width 27 height 51
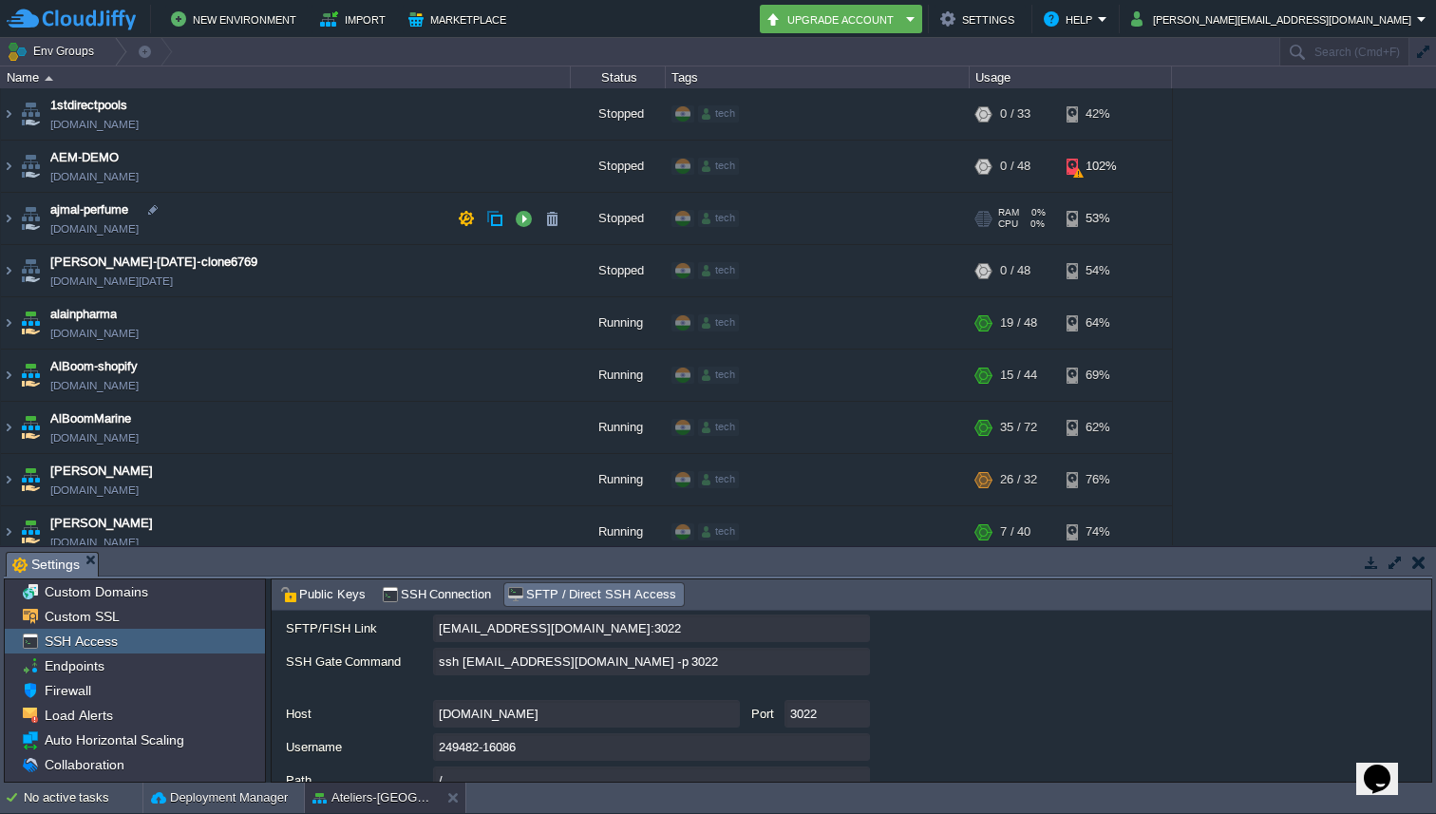
click at [357, 202] on td "ajmal-perfume [DOMAIN_NAME]" at bounding box center [286, 219] width 570 height 52
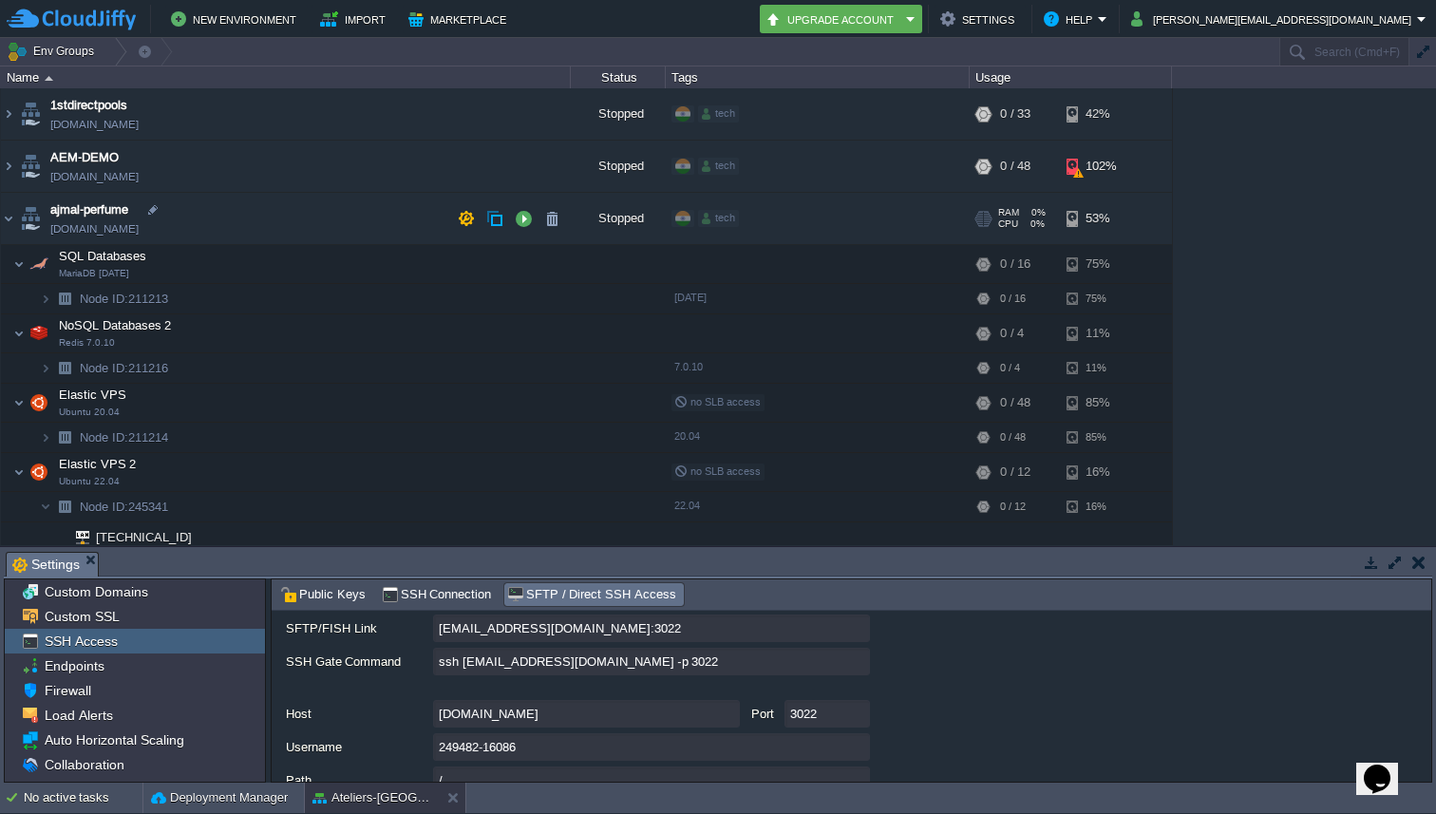
click at [357, 202] on td "ajmal-perfume [DOMAIN_NAME]" at bounding box center [286, 219] width 570 height 52
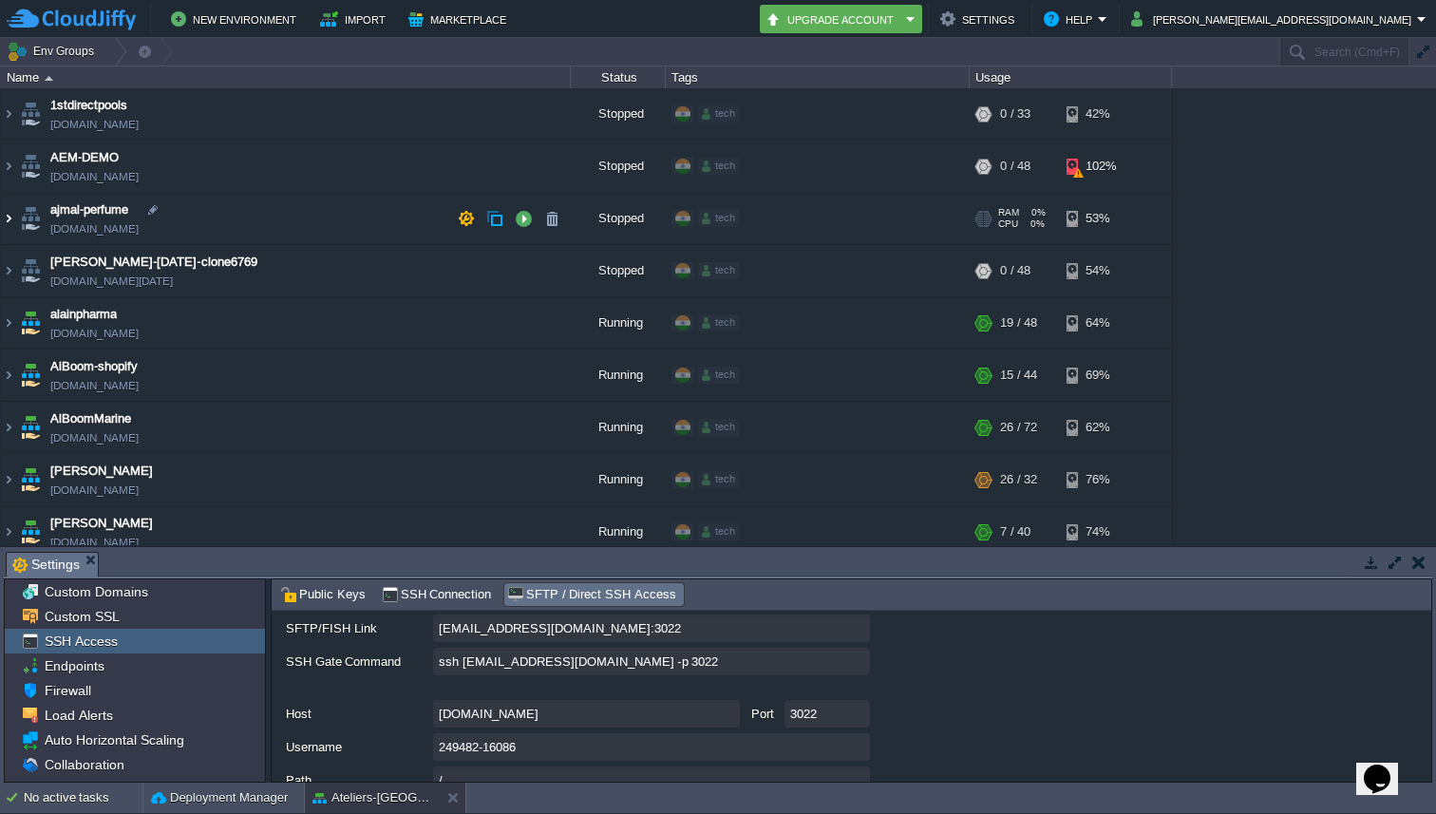
click at [13, 219] on img at bounding box center [8, 218] width 15 height 51
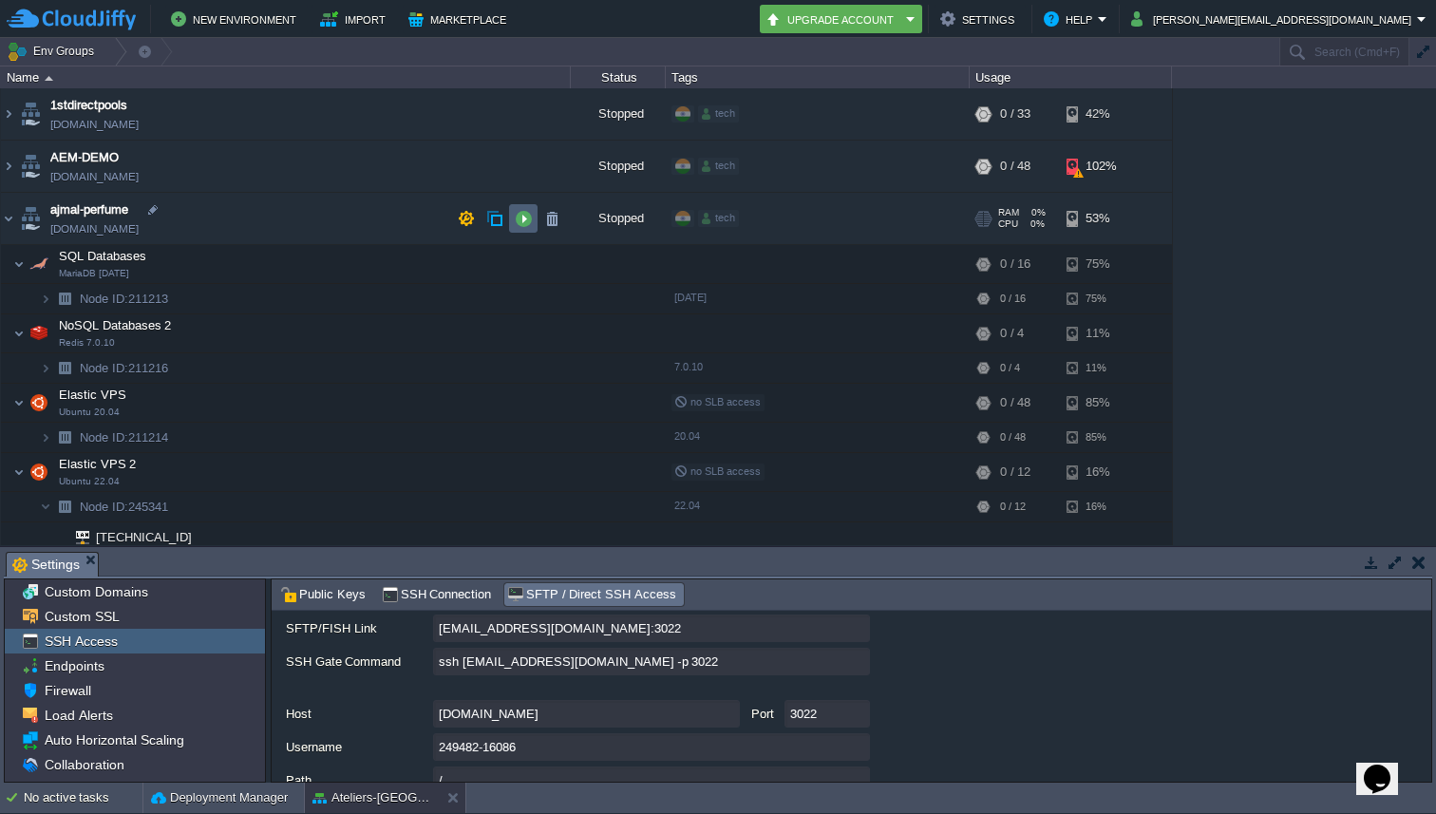
click at [515, 220] on button "button" at bounding box center [523, 218] width 17 height 17
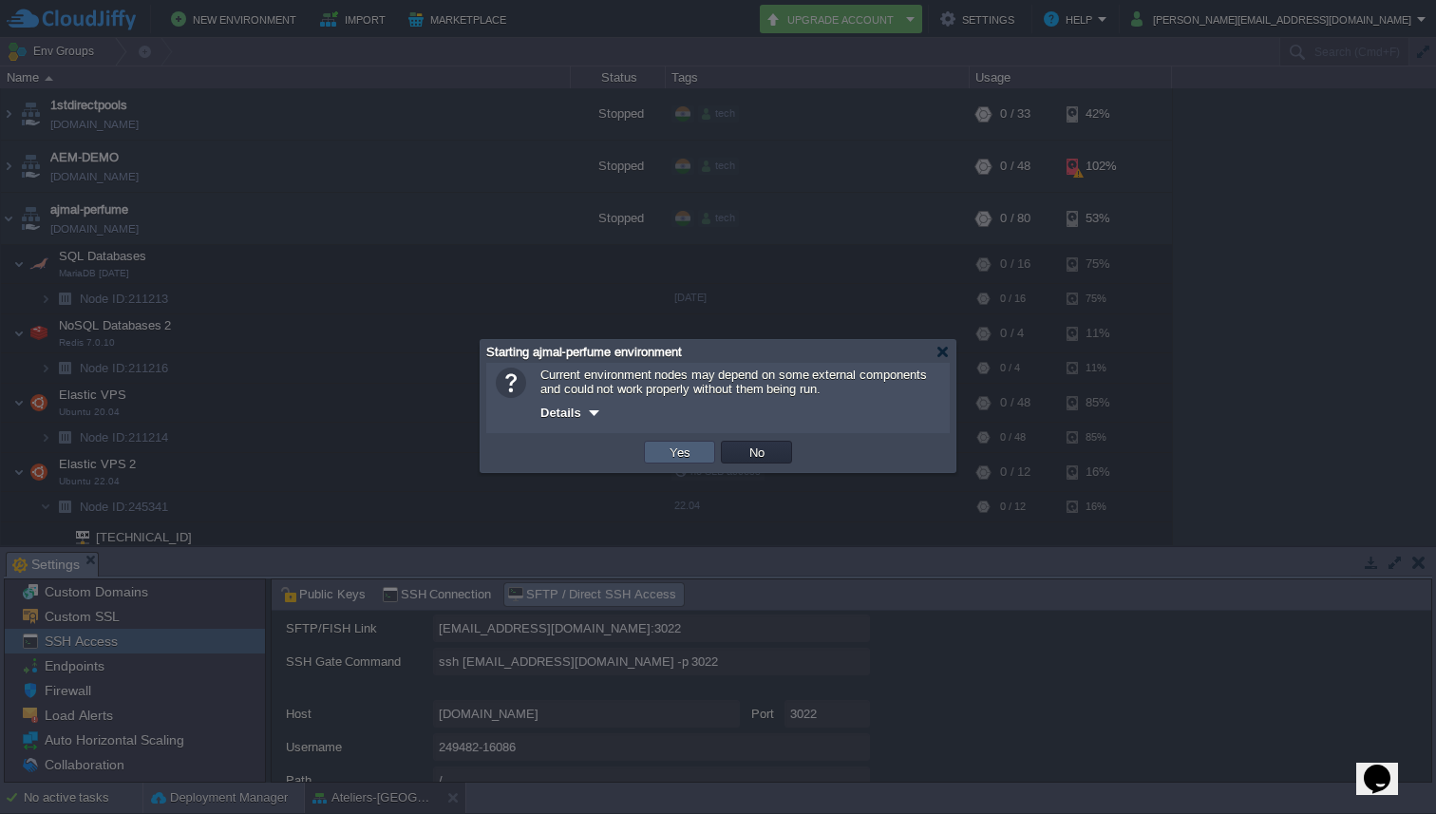
click at [672, 457] on button "Yes" at bounding box center [680, 452] width 32 height 17
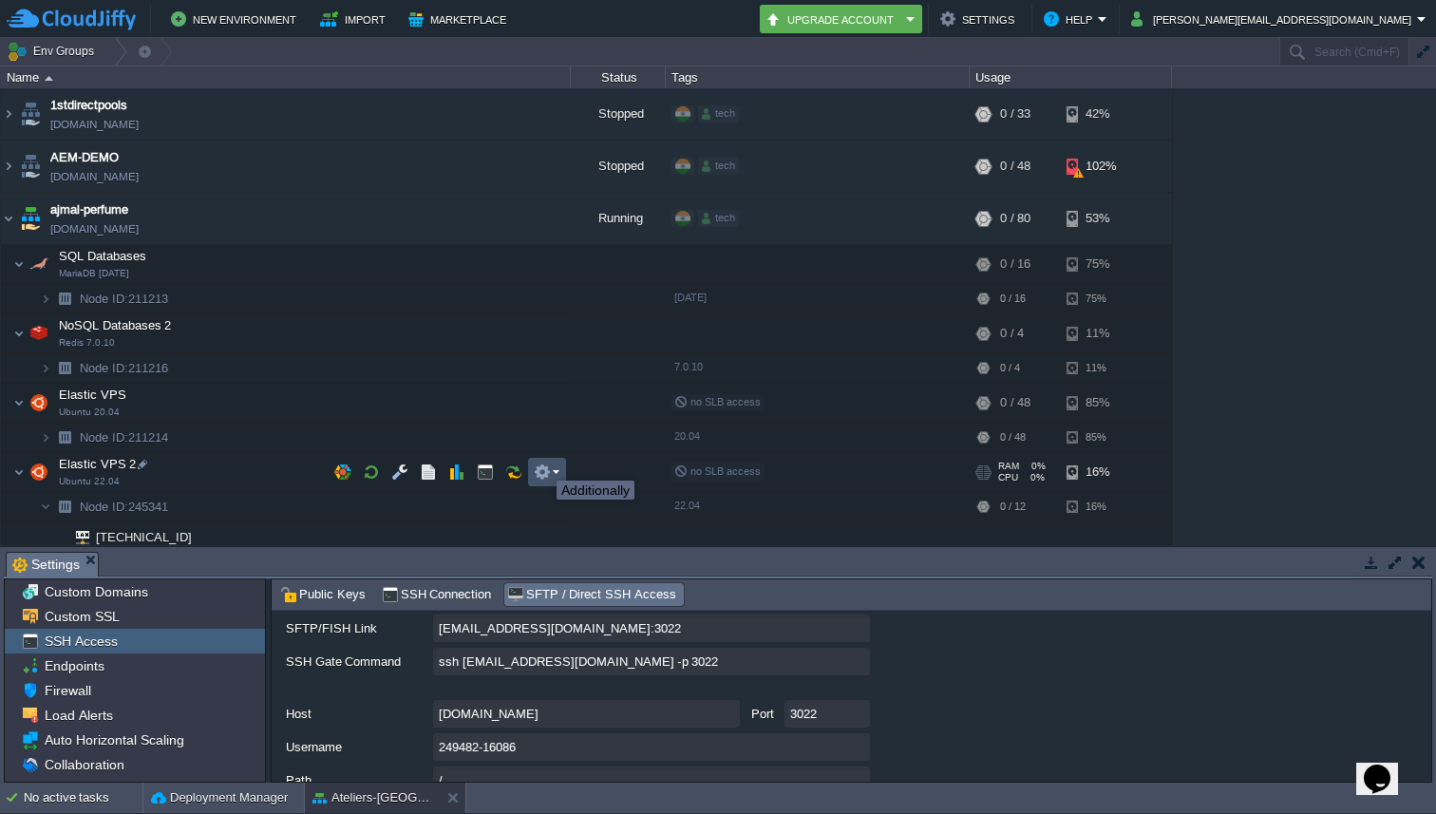
click at [542, 463] on button "button" at bounding box center [542, 471] width 17 height 17
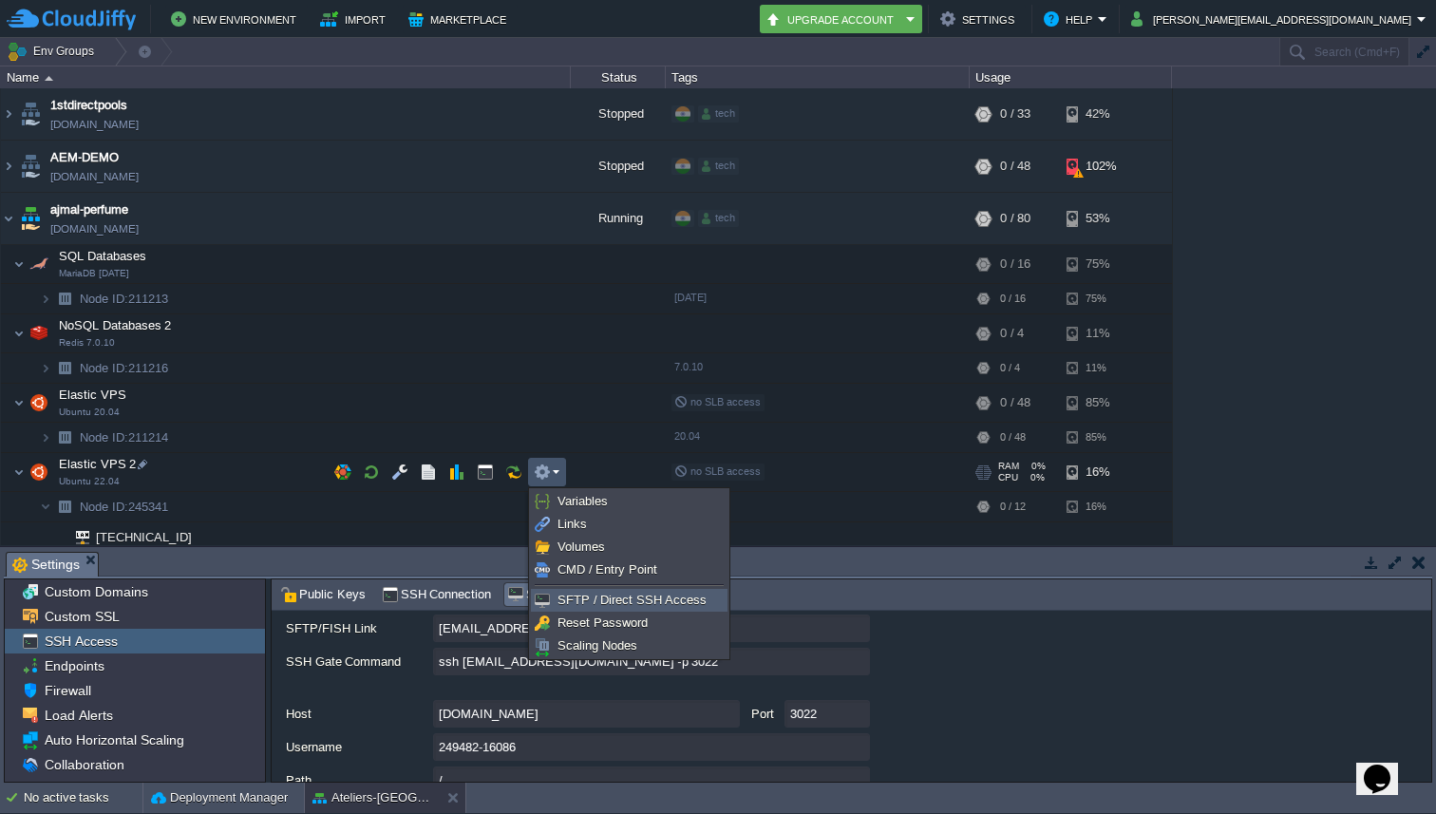
click at [602, 589] on li "SFTP / Direct SSH Access" at bounding box center [629, 600] width 197 height 23
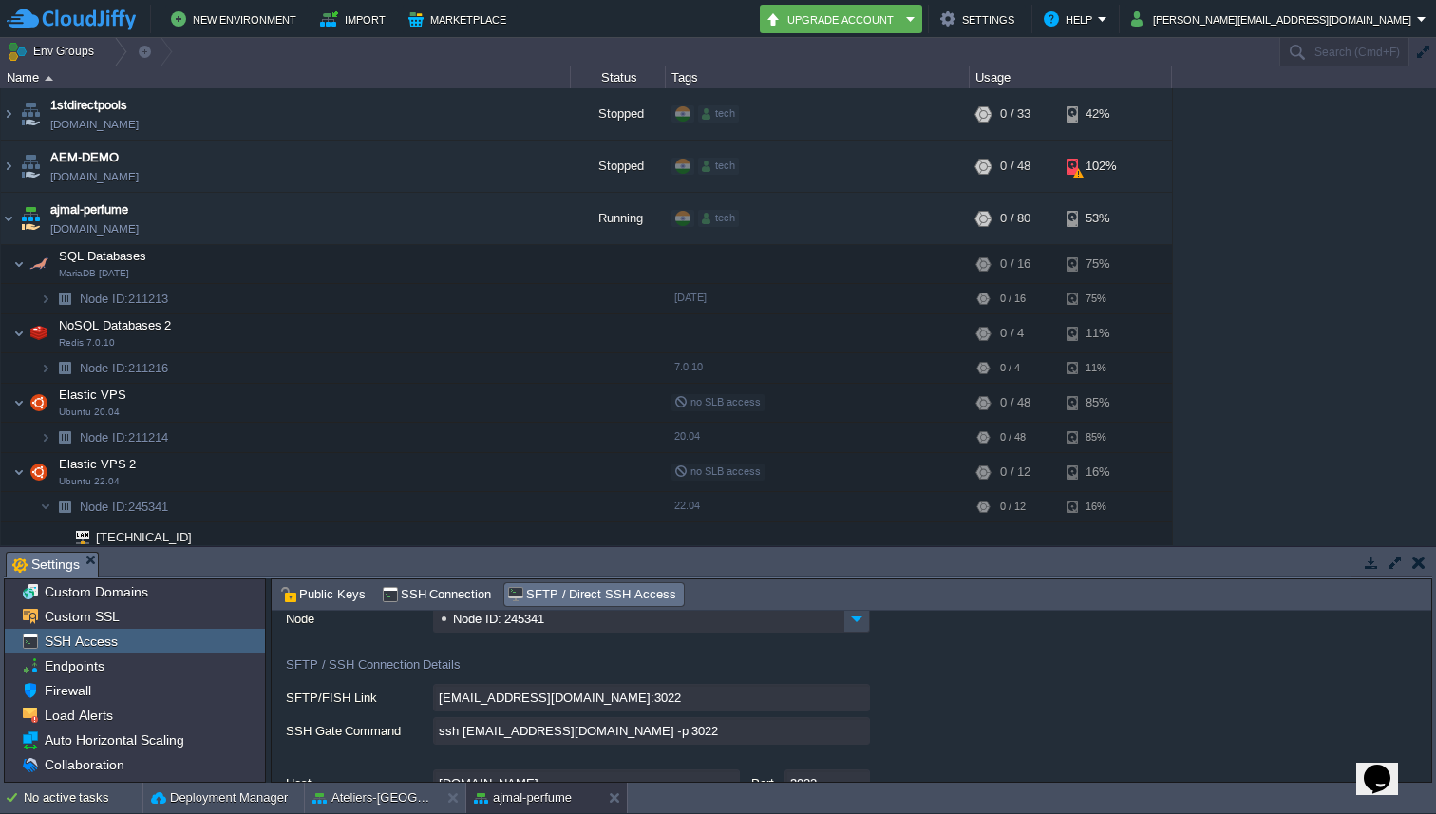
scroll to position [77, 0]
click at [852, 729] on input "ssh [EMAIL_ADDRESS][DOMAIN_NAME] -p 3022" at bounding box center [651, 729] width 437 height 28
type textarea "ssh [EMAIL_ADDRESS][DOMAIN_NAME] -p 3022"
